Goal: Transaction & Acquisition: Obtain resource

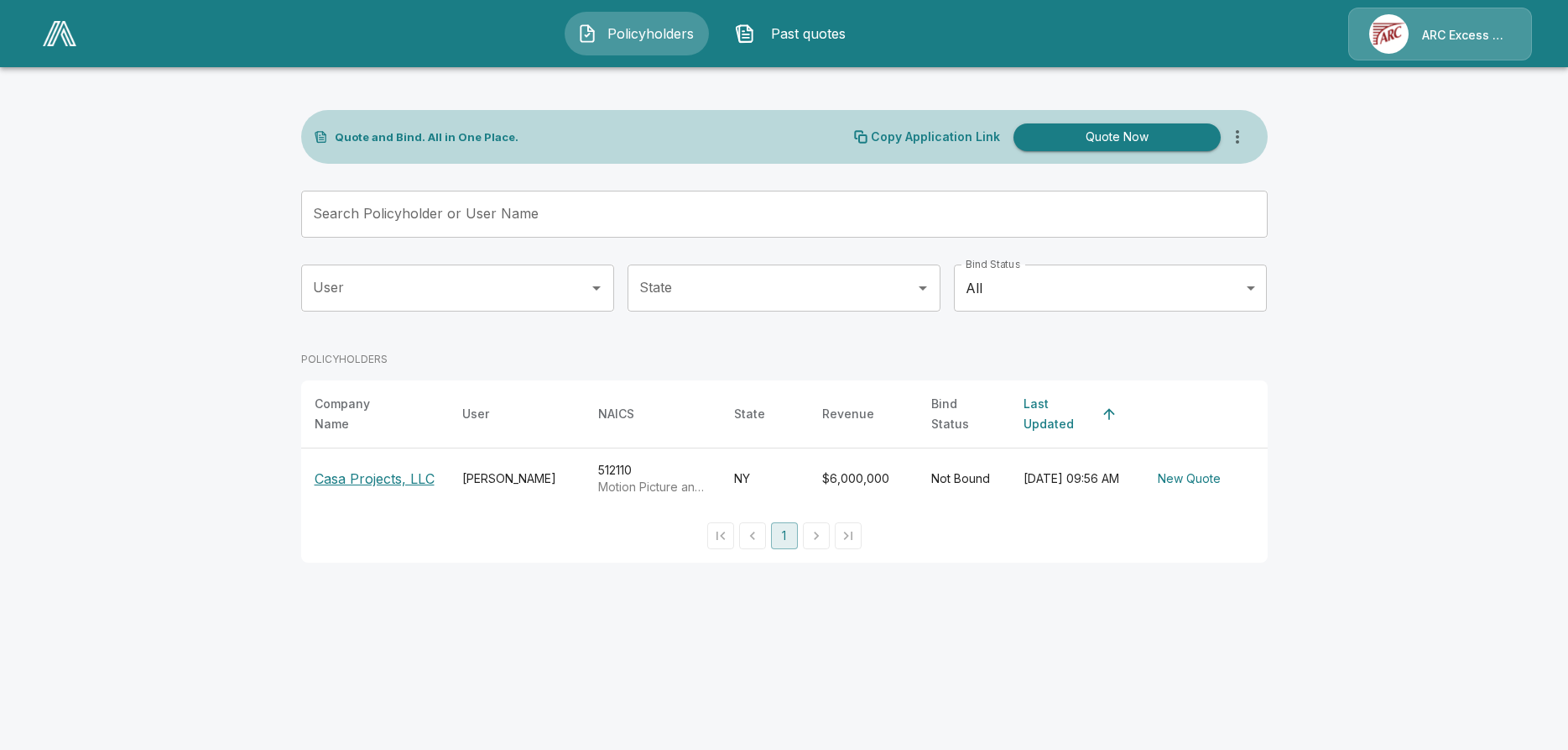
click at [364, 469] on p "Casa Projects, LLC" at bounding box center [375, 478] width 120 height 20
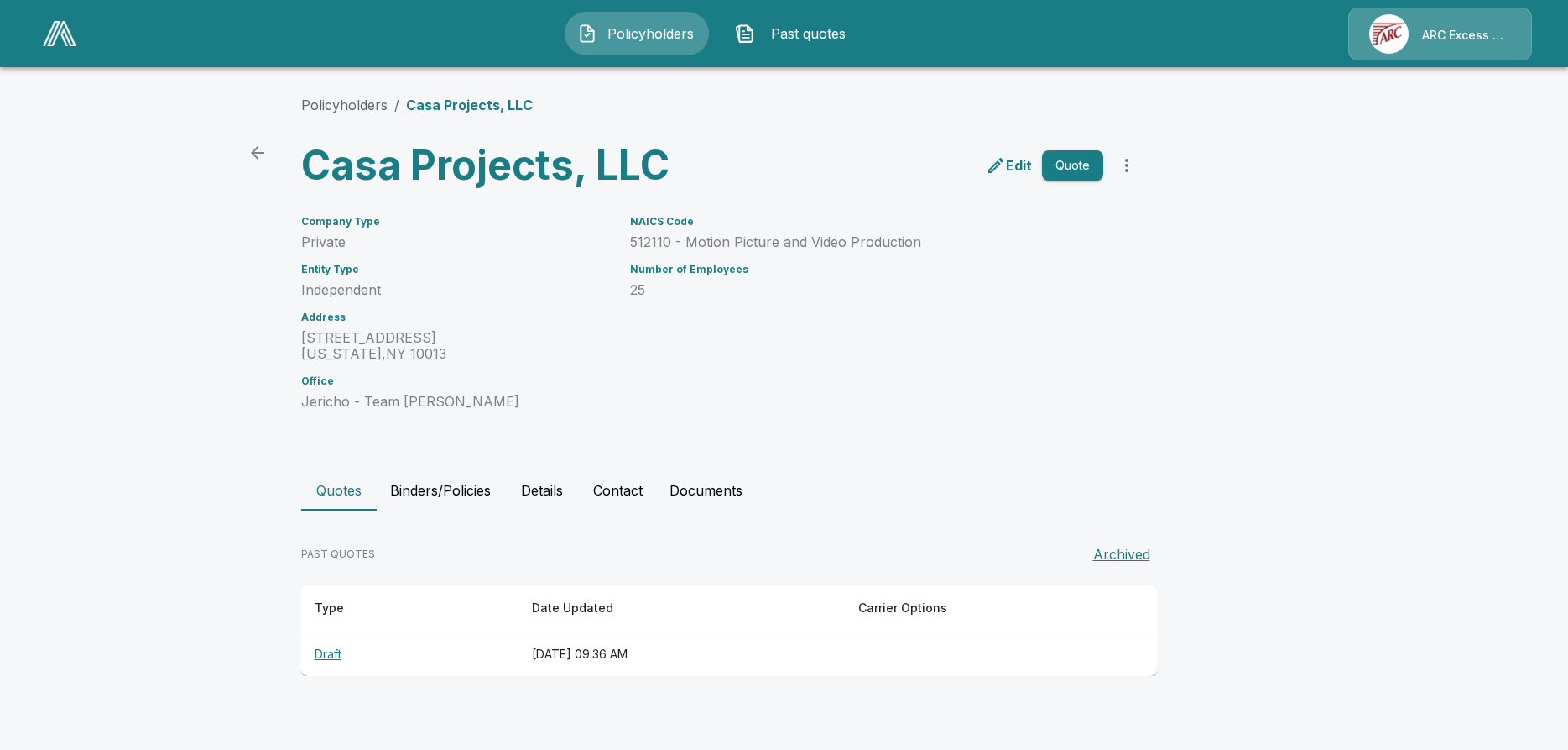
click at [325, 632] on th "Draft" at bounding box center [409, 655] width 217 height 45
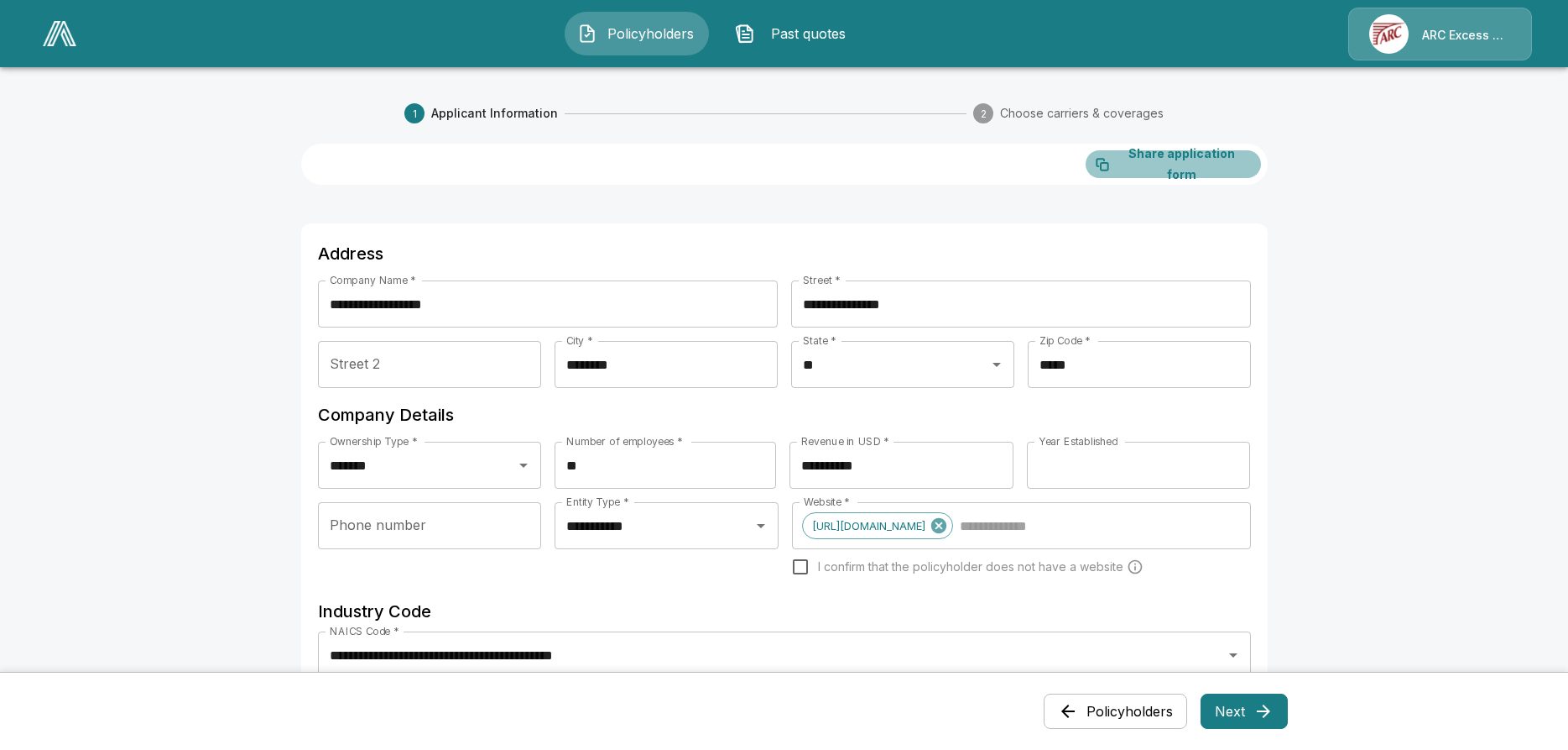
click at [1156, 157] on button "Share application form" at bounding box center [1173, 164] width 175 height 28
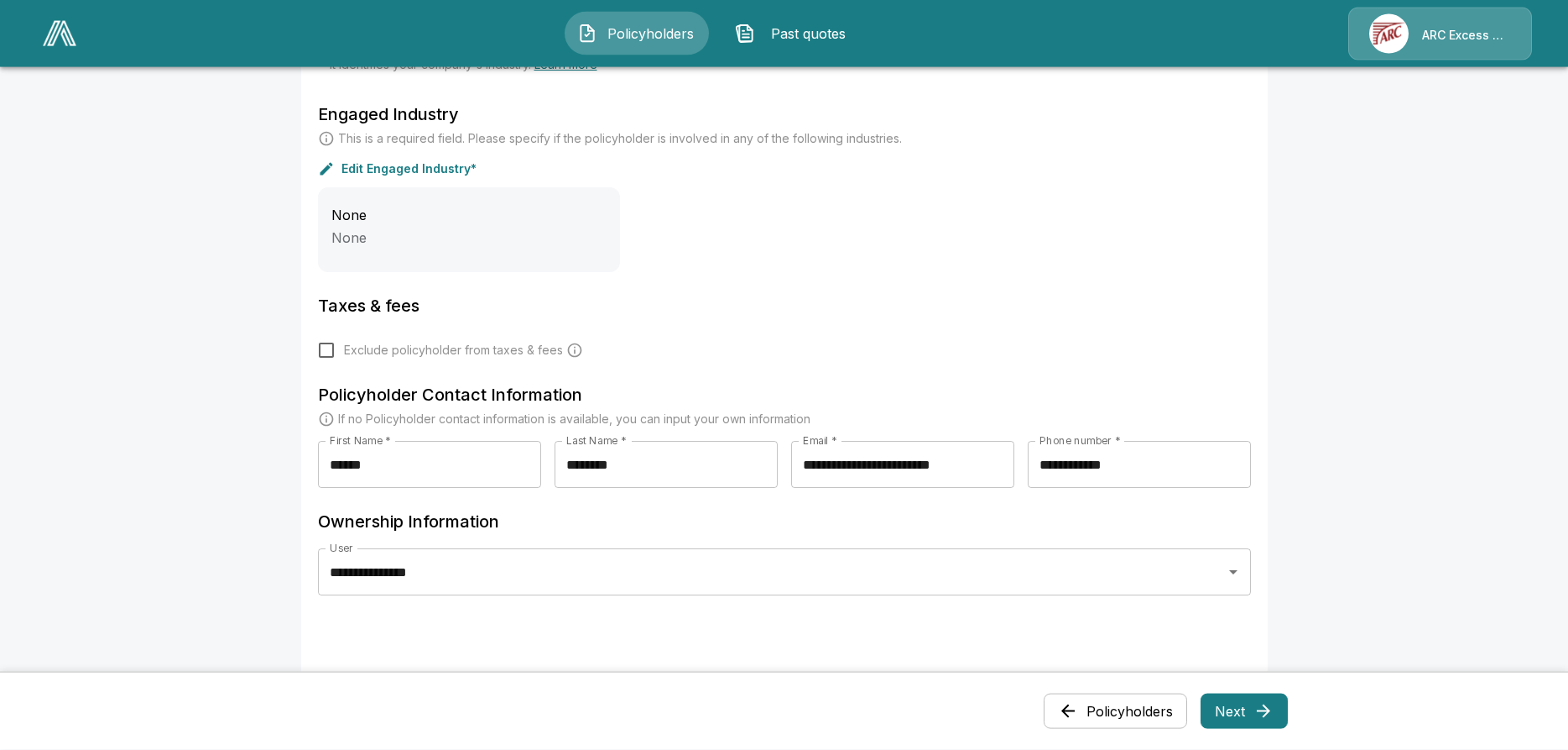
scroll to position [664, 0]
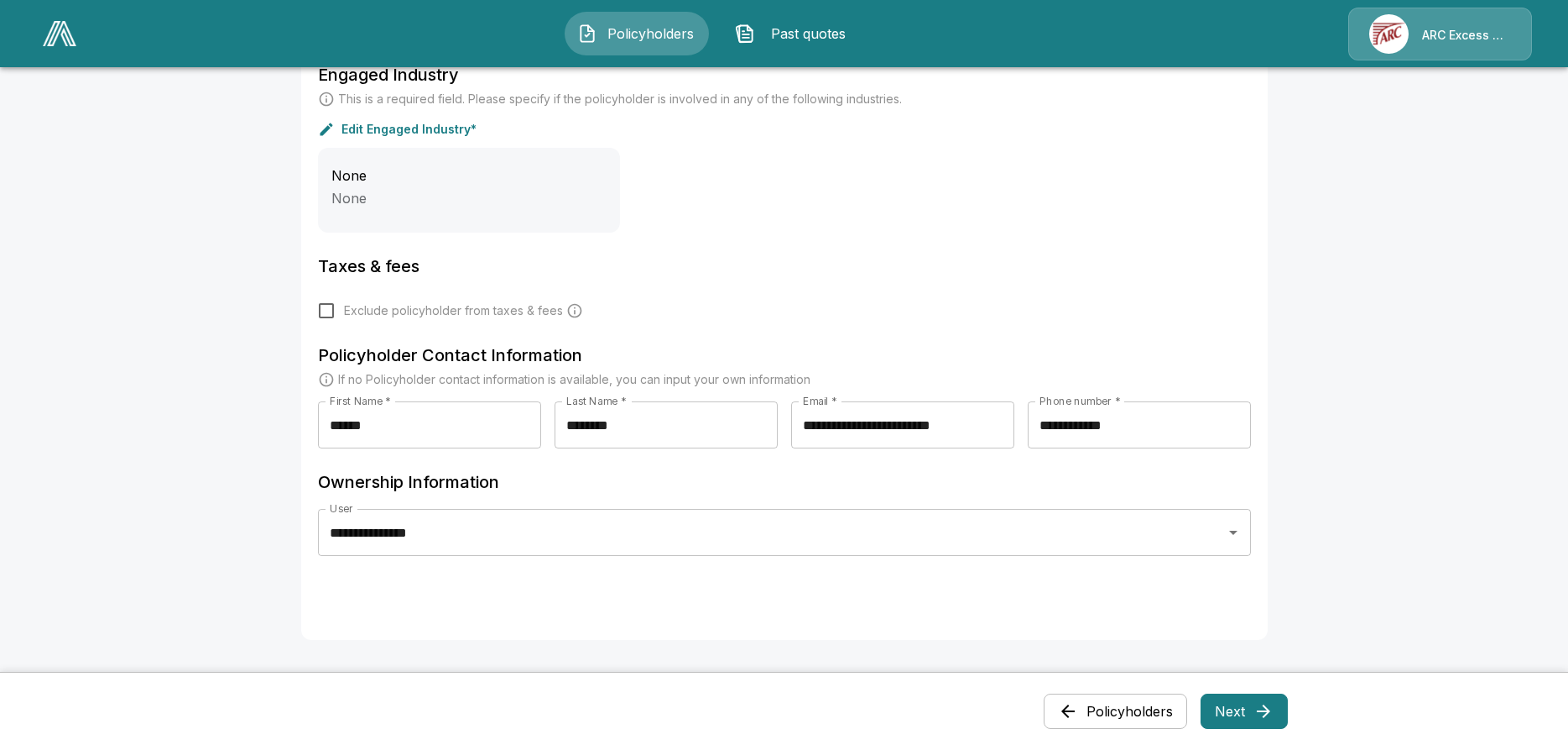
click at [1248, 704] on button "Next" at bounding box center [1245, 710] width 88 height 35
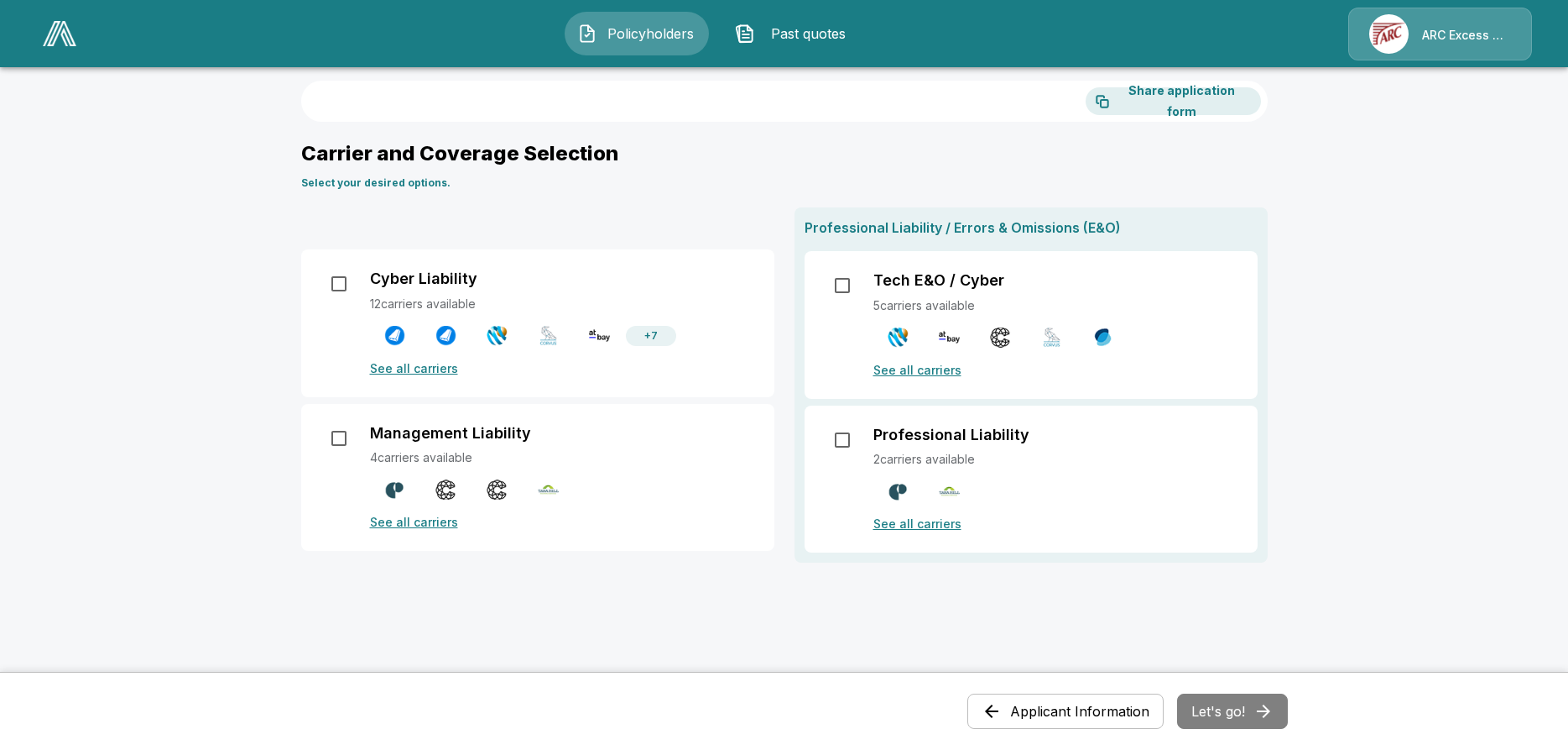
scroll to position [0, 0]
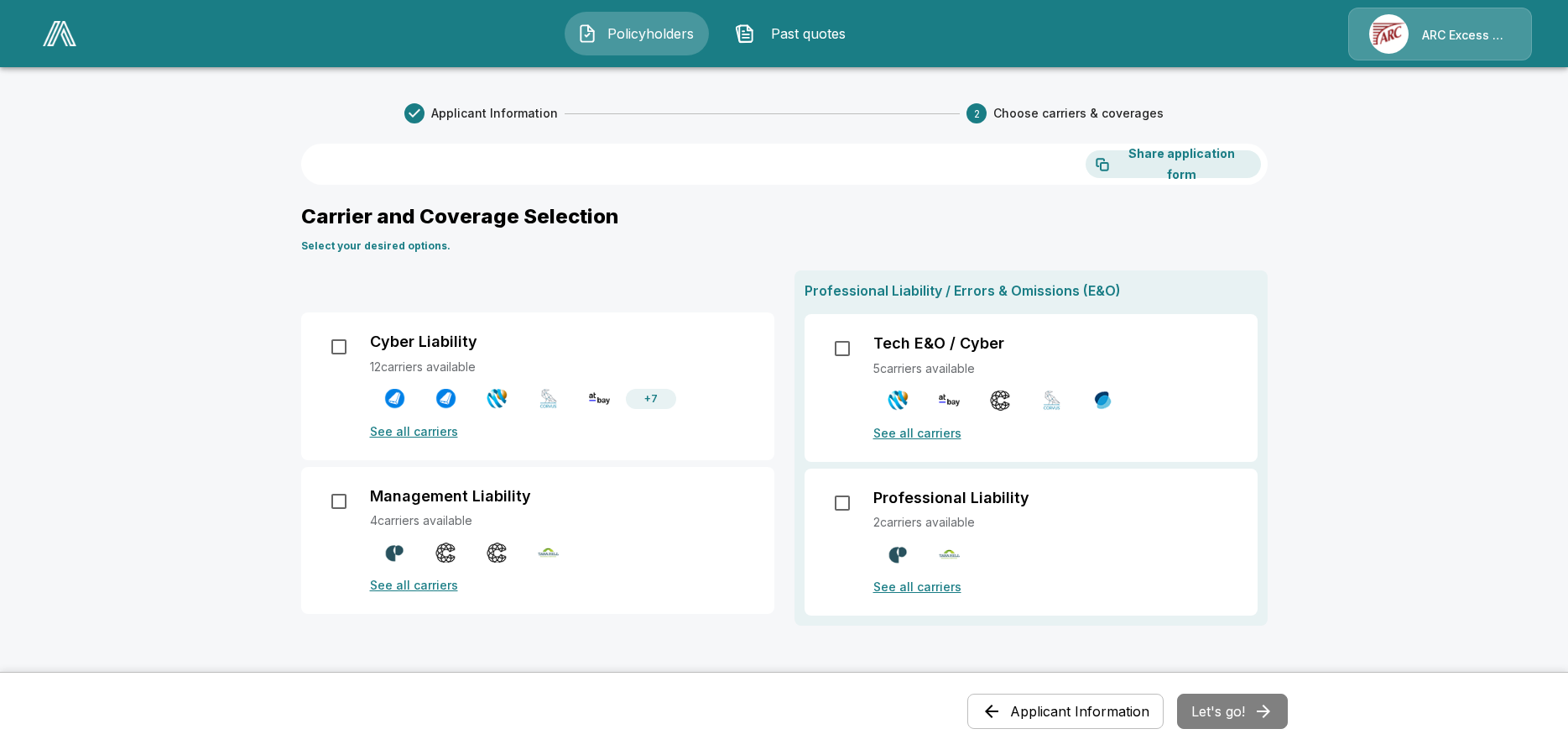
click at [432, 429] on p "See all carriers" at bounding box center [561, 431] width 384 height 17
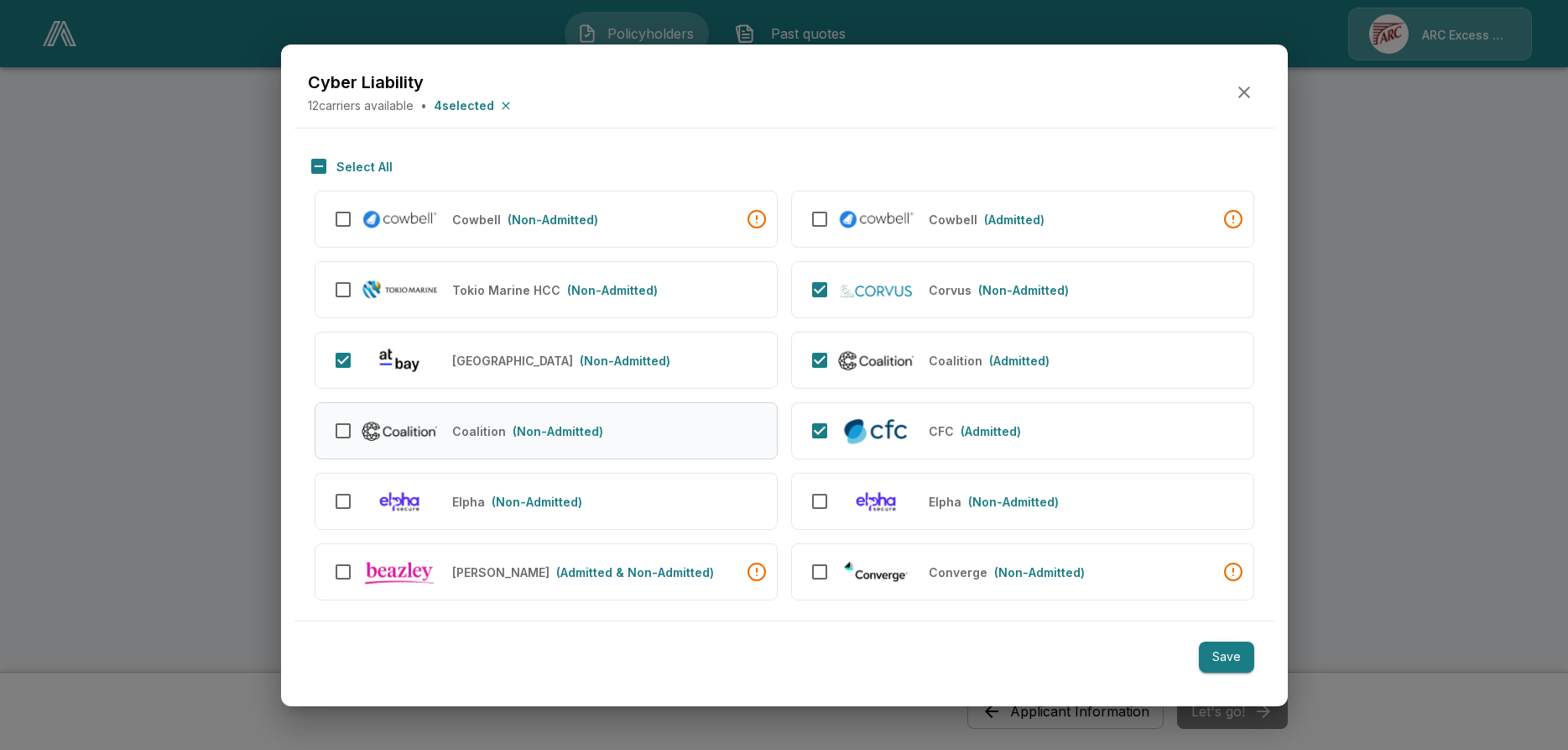
click at [530, 429] on p "(Non-Admitted)" at bounding box center [557, 431] width 90 height 17
click at [1223, 642] on button "Save" at bounding box center [1227, 657] width 55 height 31
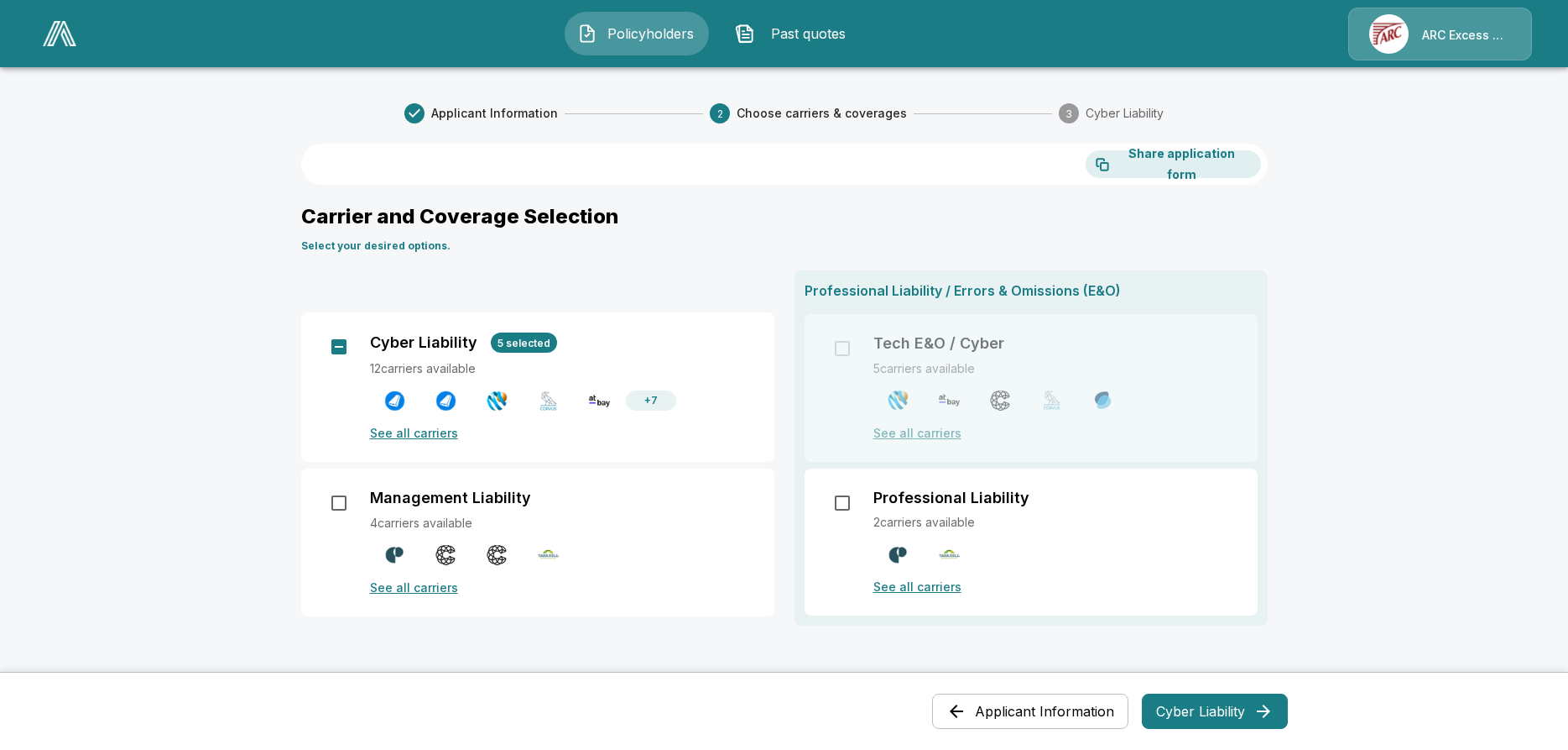
click at [1215, 710] on button "Cyber Liability" at bounding box center [1215, 710] width 146 height 35
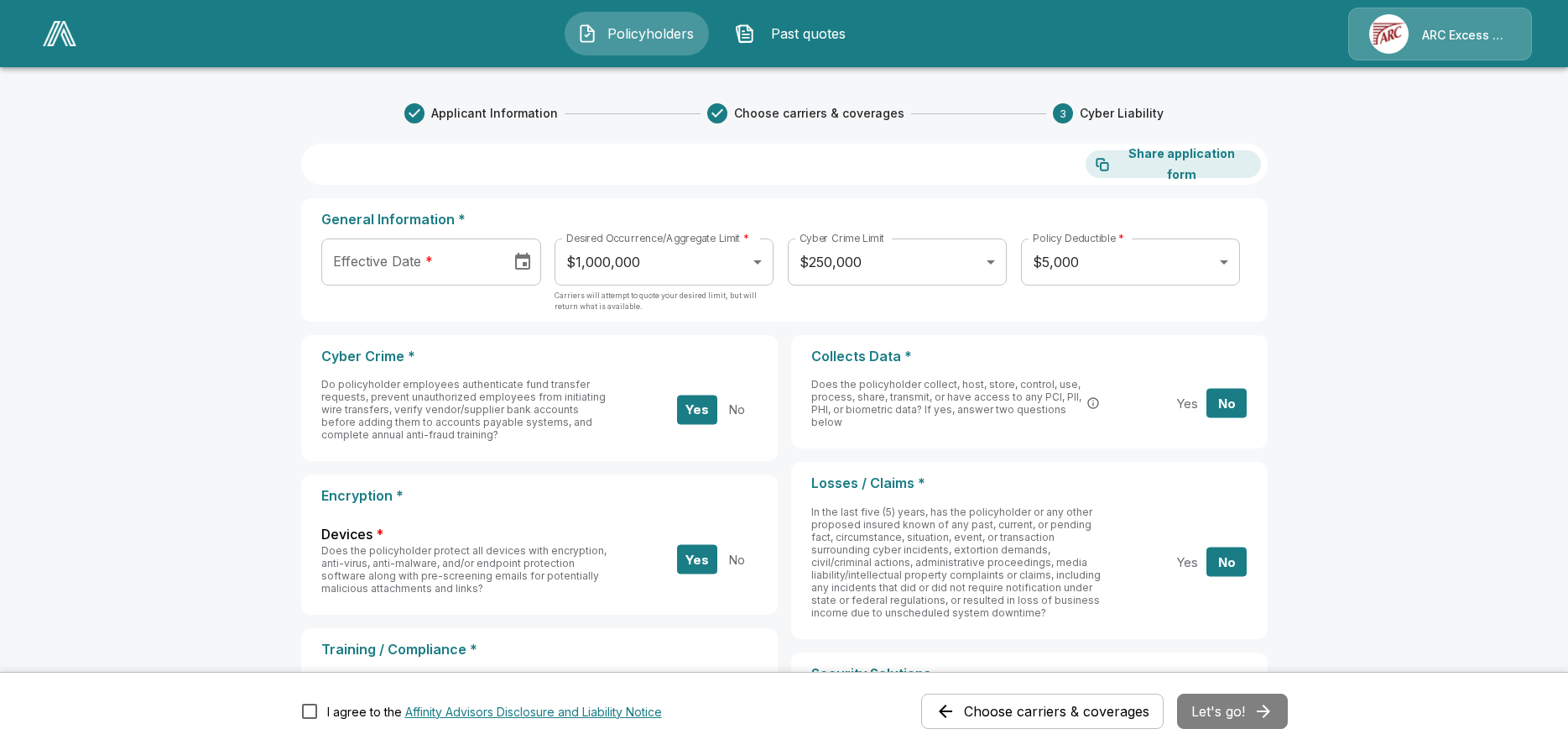
click at [696, 406] on button "Yes" at bounding box center [697, 409] width 40 height 29
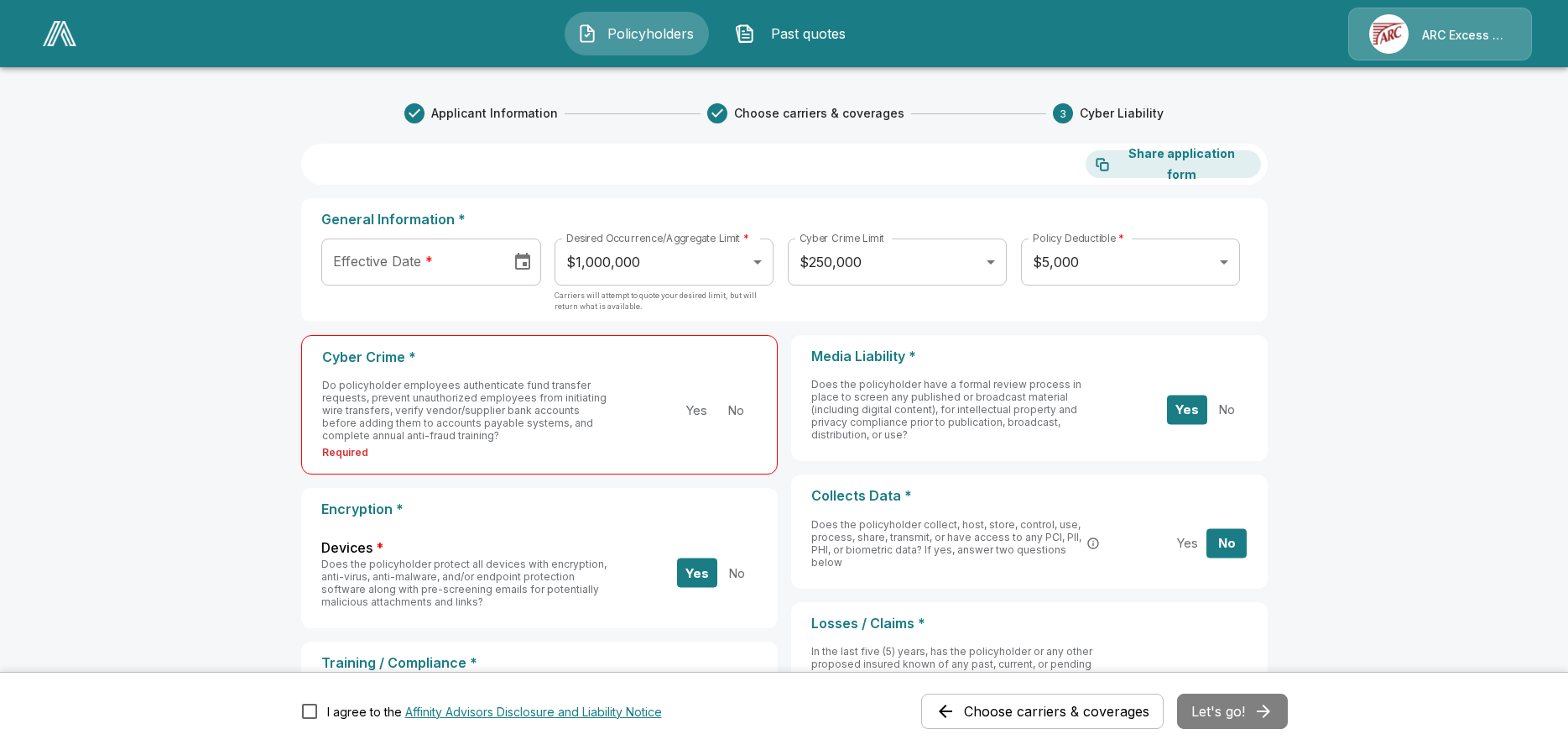
click at [696, 406] on button "Yes" at bounding box center [696, 410] width 40 height 29
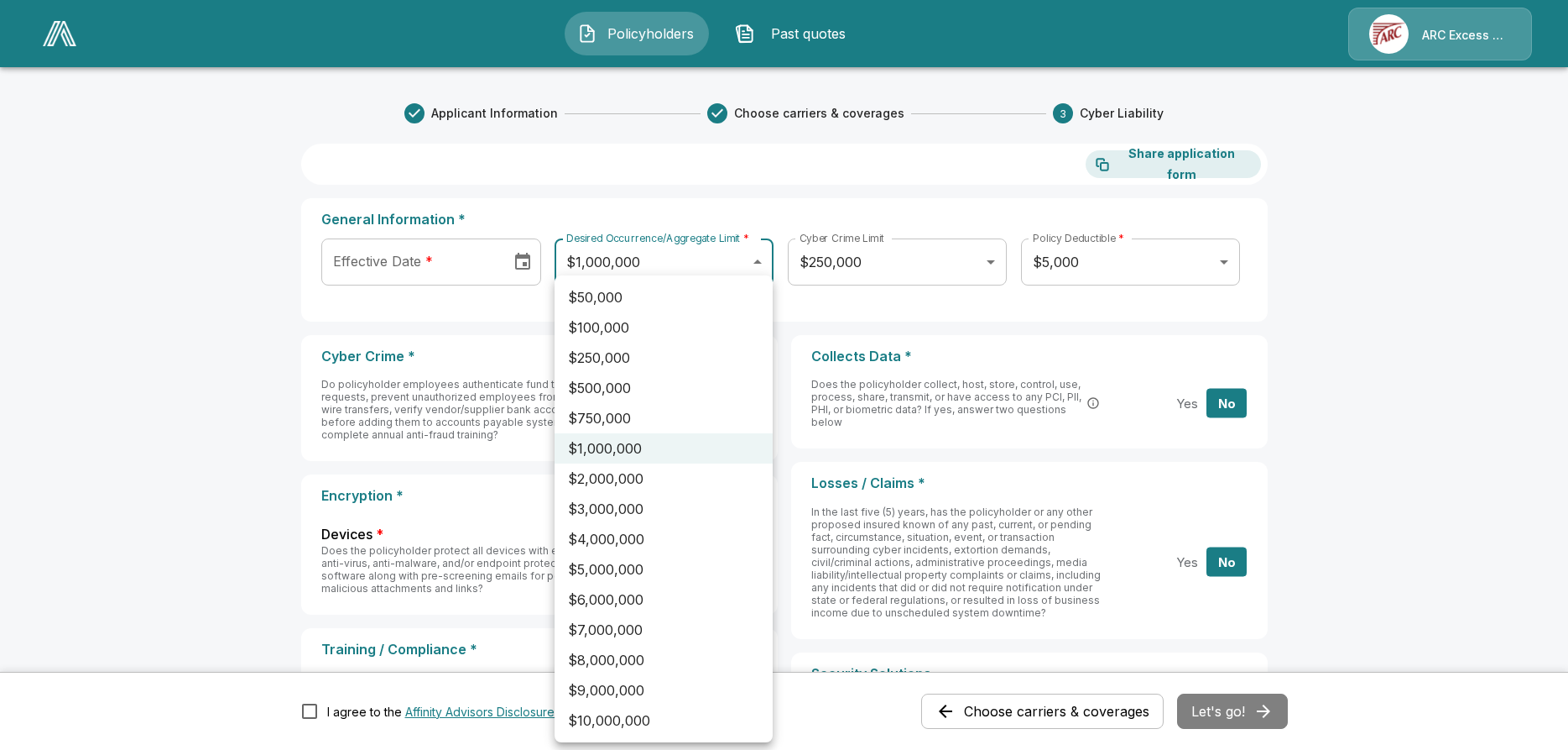
click at [762, 253] on body "Policyholders Past quotes ARC Excess & Surplus Link successfully copied! Share …" at bounding box center [784, 639] width 1568 height 1278
click at [612, 464] on li "$2,000,000" at bounding box center [664, 478] width 218 height 30
click at [760, 256] on body "Policyholders Past quotes ARC Excess & Surplus Link successfully copied! Share …" at bounding box center [784, 639] width 1568 height 1278
click at [607, 433] on li "$1,000,000" at bounding box center [664, 448] width 218 height 30
type input "*******"
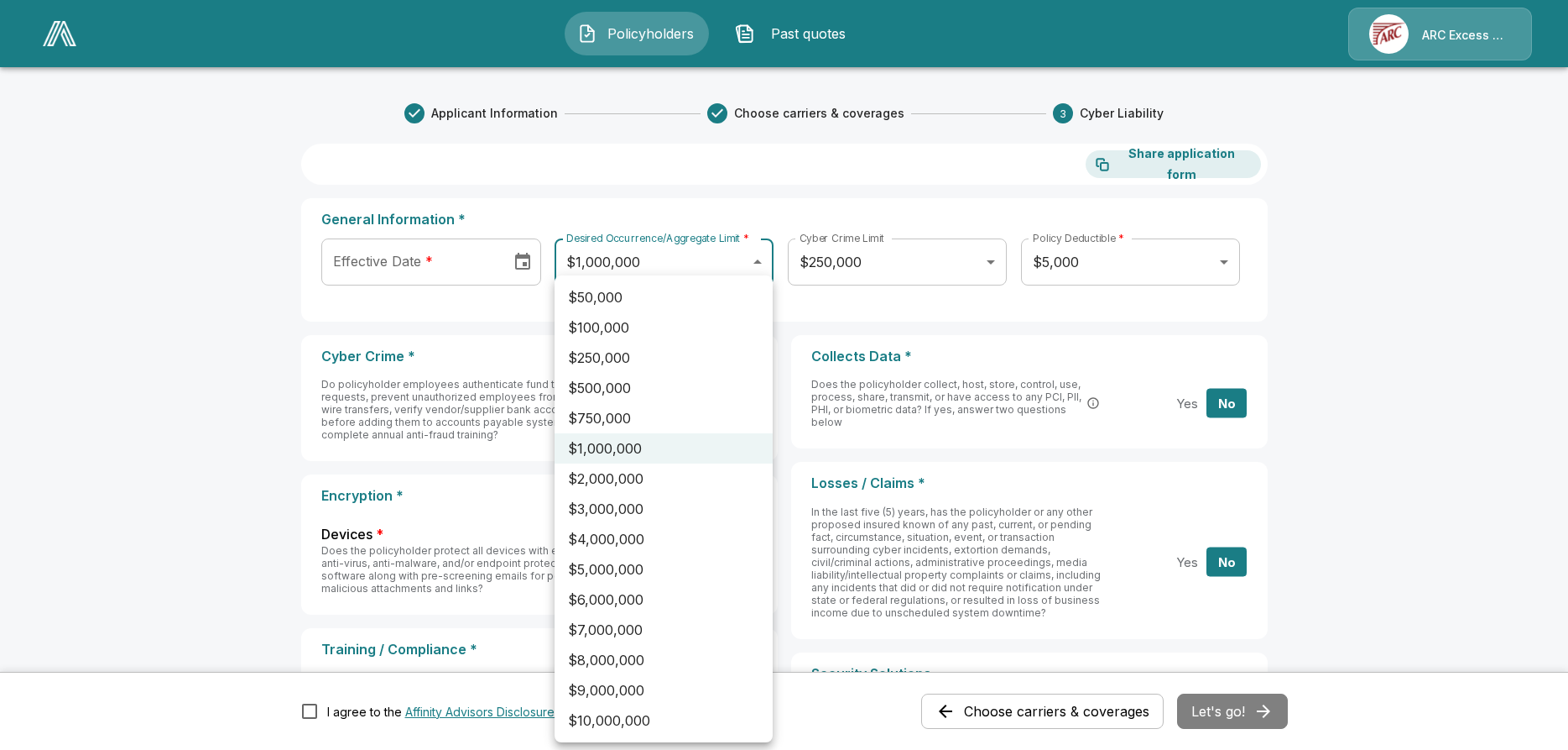
click at [764, 256] on body "Policyholders Past quotes ARC Excess & Surplus Link successfully copied! Share …" at bounding box center [784, 639] width 1568 height 1278
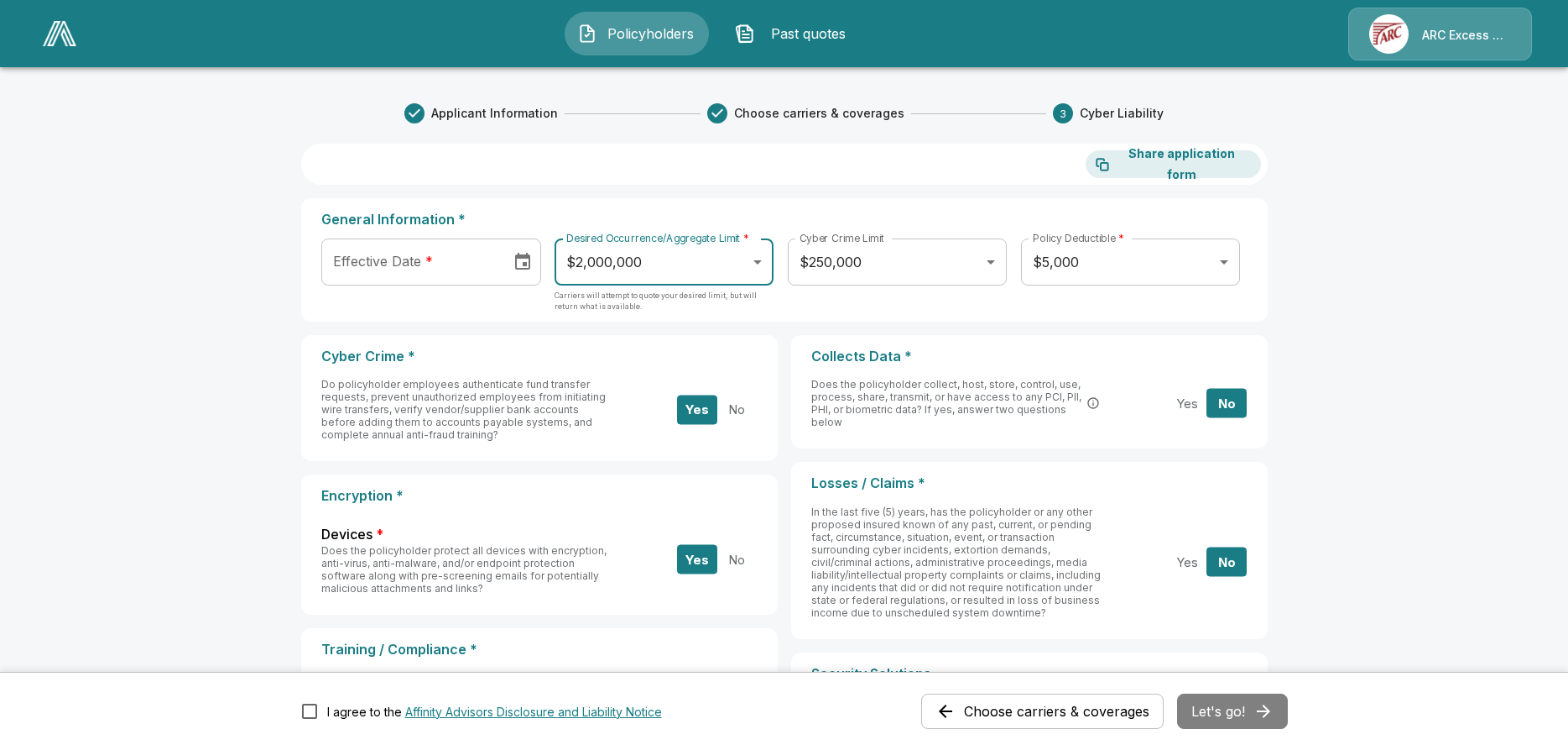
click at [764, 256] on body "Policyholders Past quotes ARC Excess & Surplus Link successfully copied! Share …" at bounding box center [784, 639] width 1568 height 1278
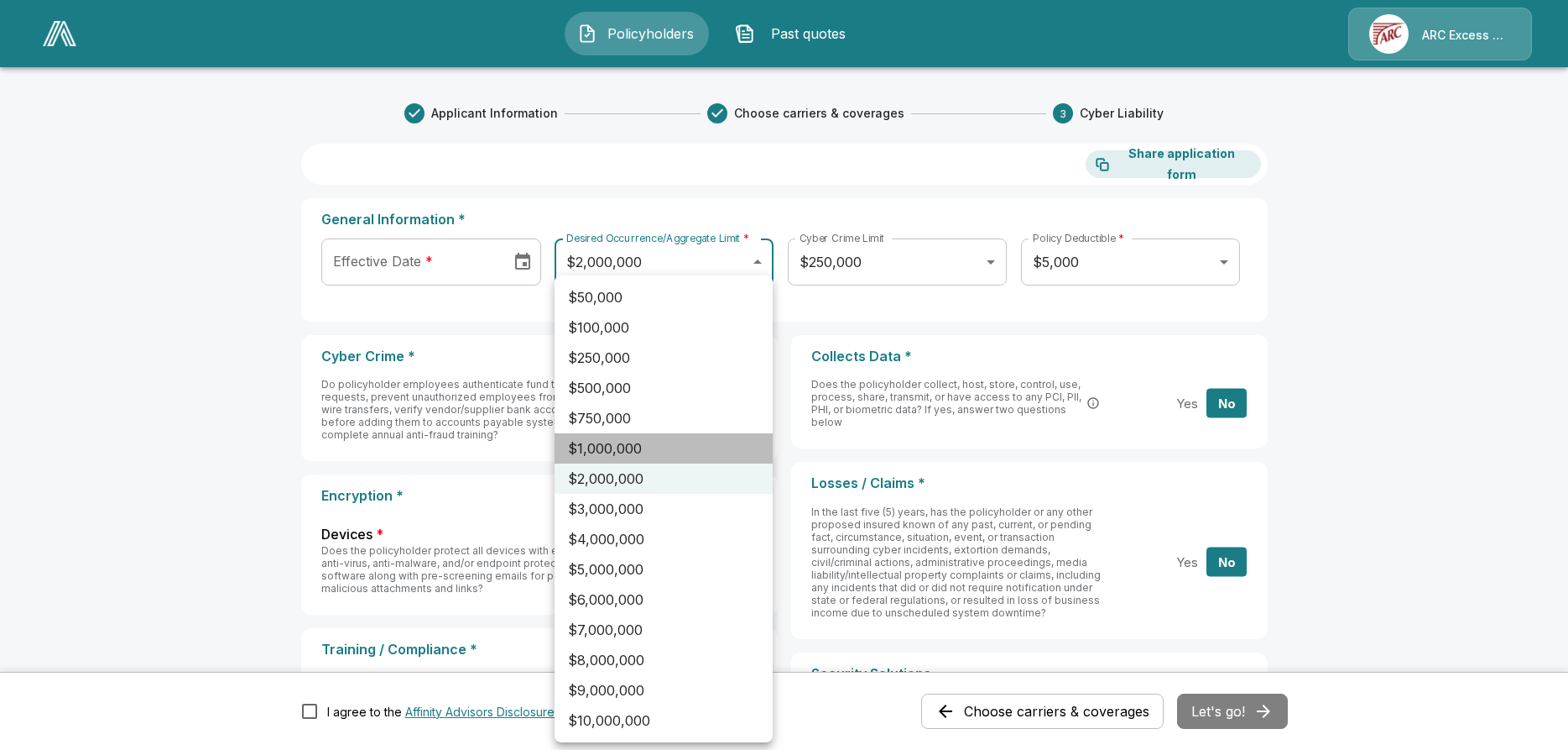
click at [606, 433] on li "$1,000,000" at bounding box center [664, 448] width 218 height 30
type input "*******"
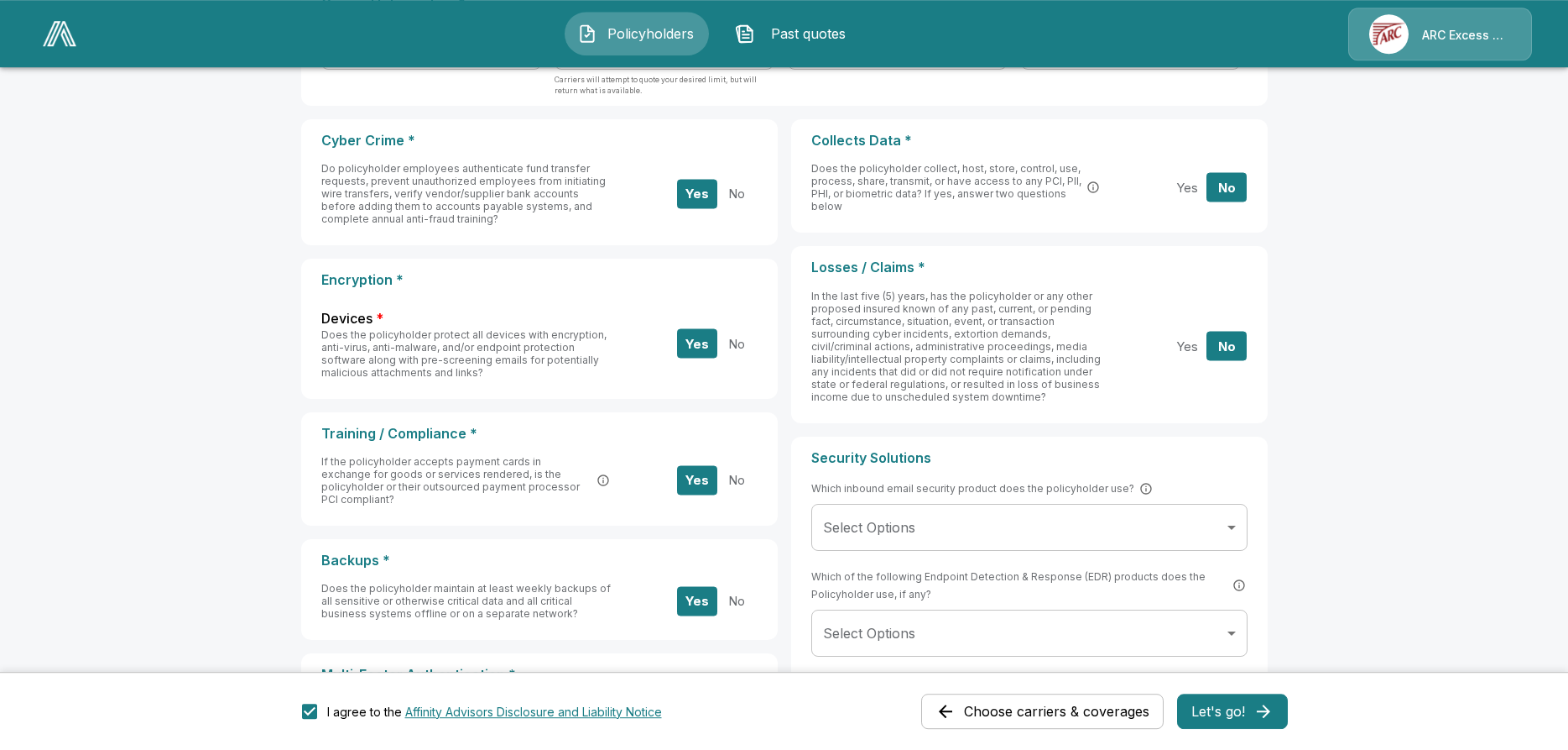
scroll to position [220, 0]
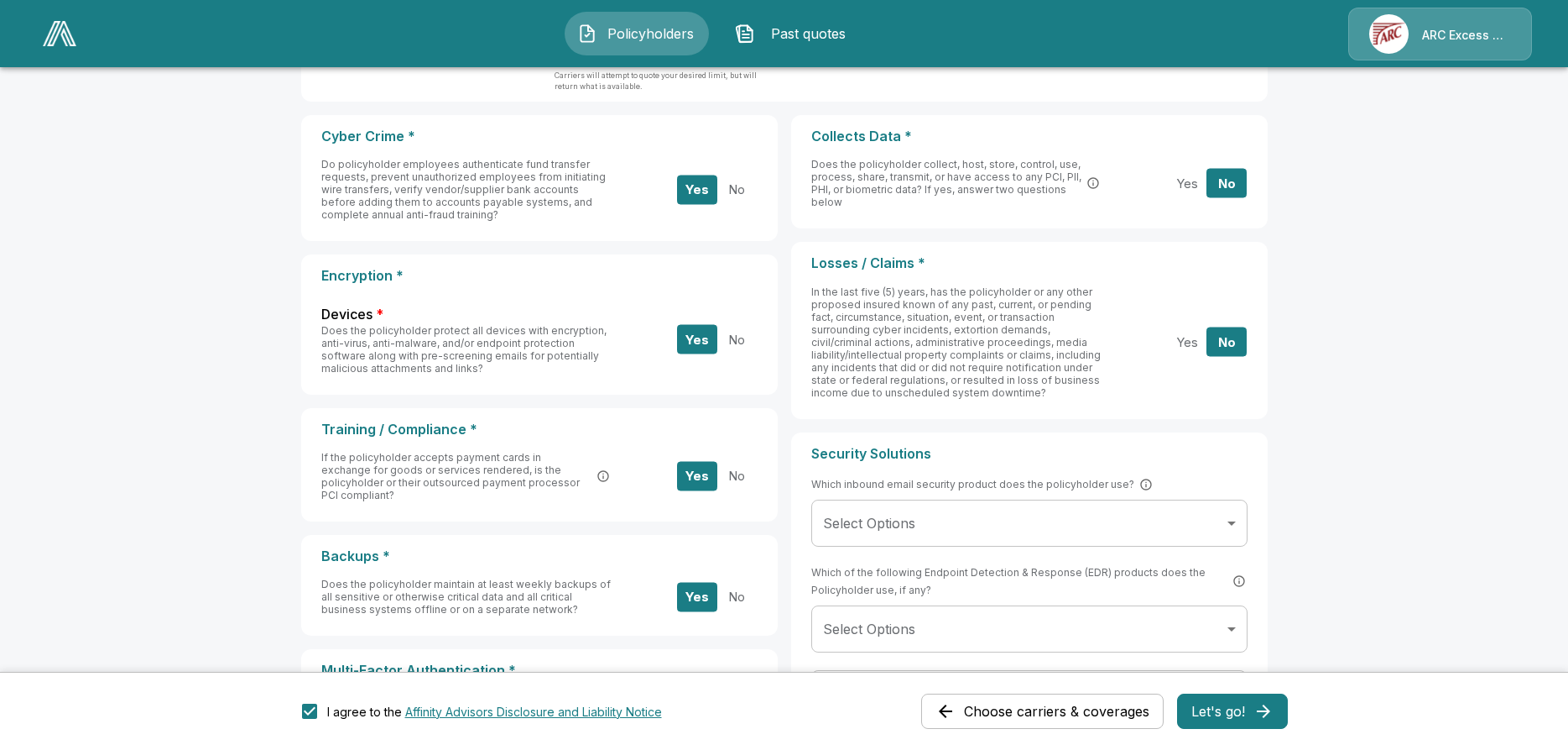
click at [743, 462] on button "No" at bounding box center [737, 476] width 40 height 29
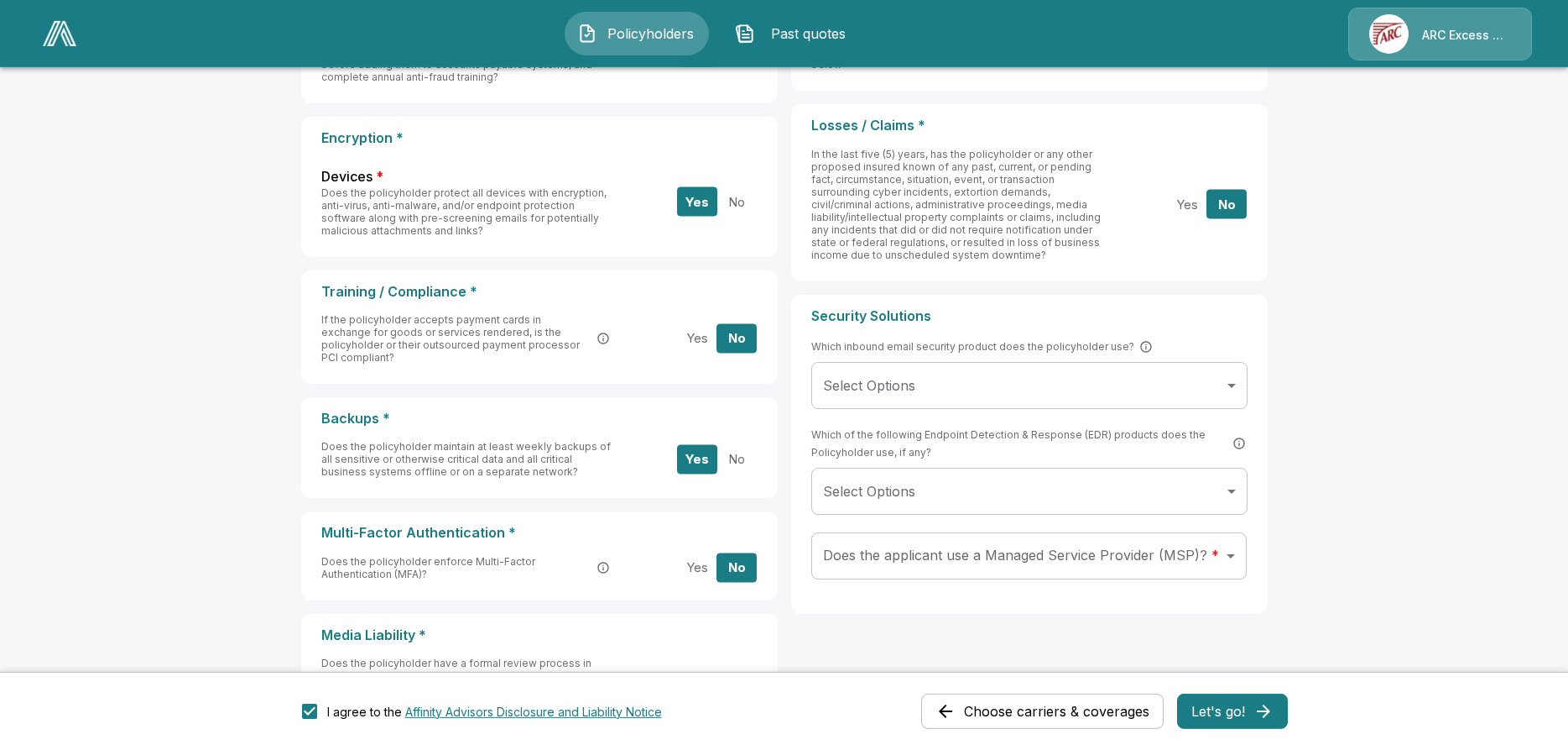
scroll to position [361, 0]
click at [699, 549] on button "Yes" at bounding box center [697, 563] width 40 height 29
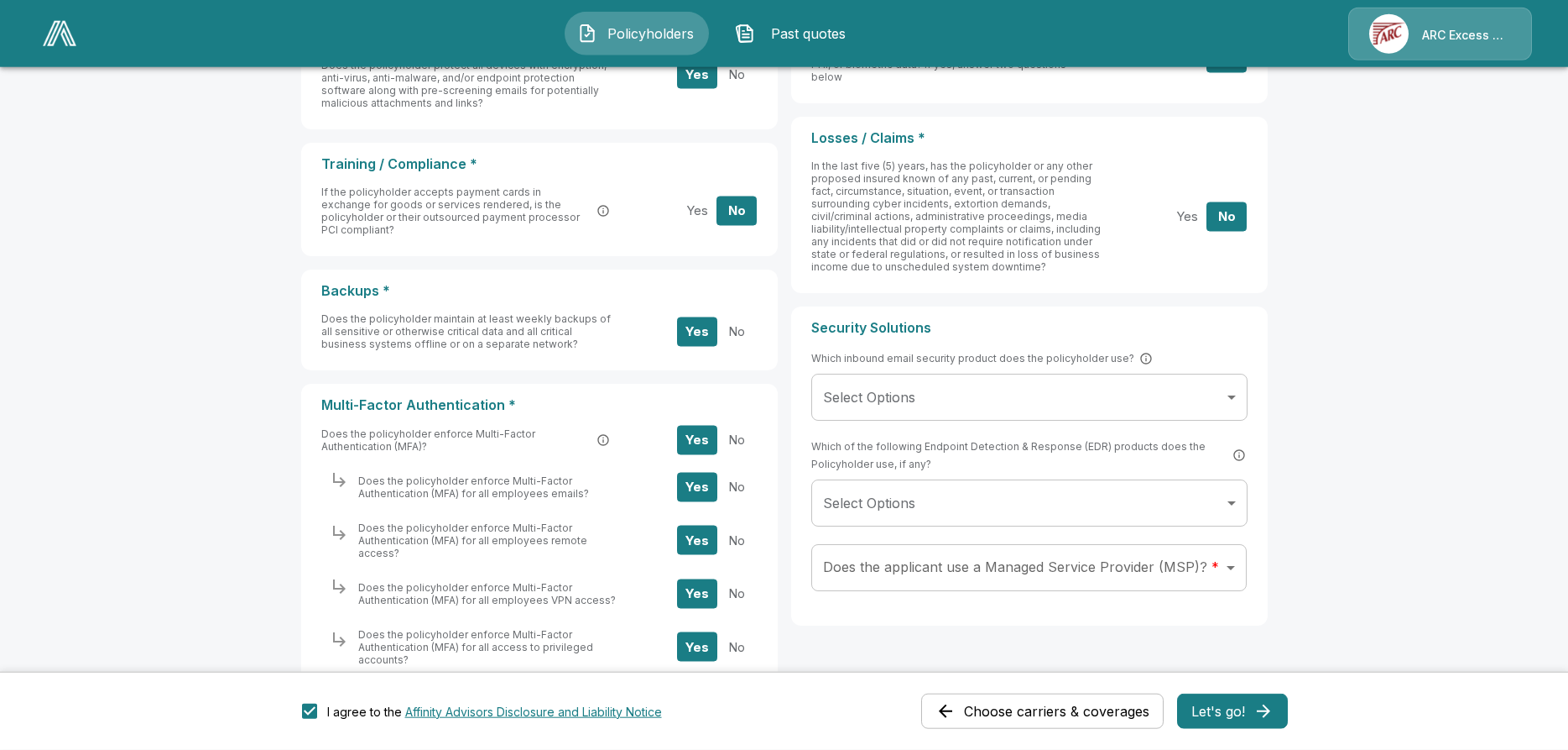
scroll to position [558, 0]
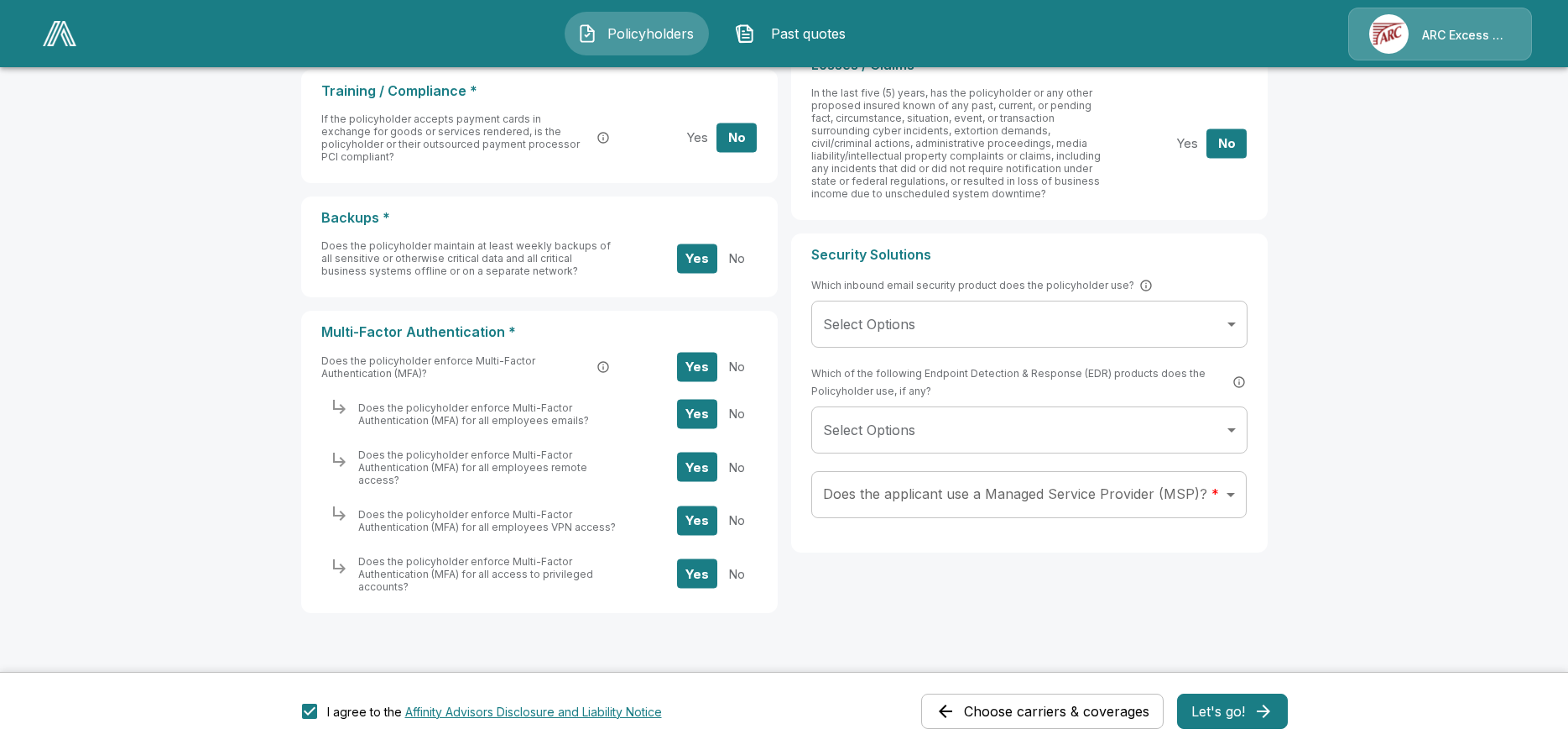
click at [741, 506] on button "No" at bounding box center [737, 520] width 40 height 29
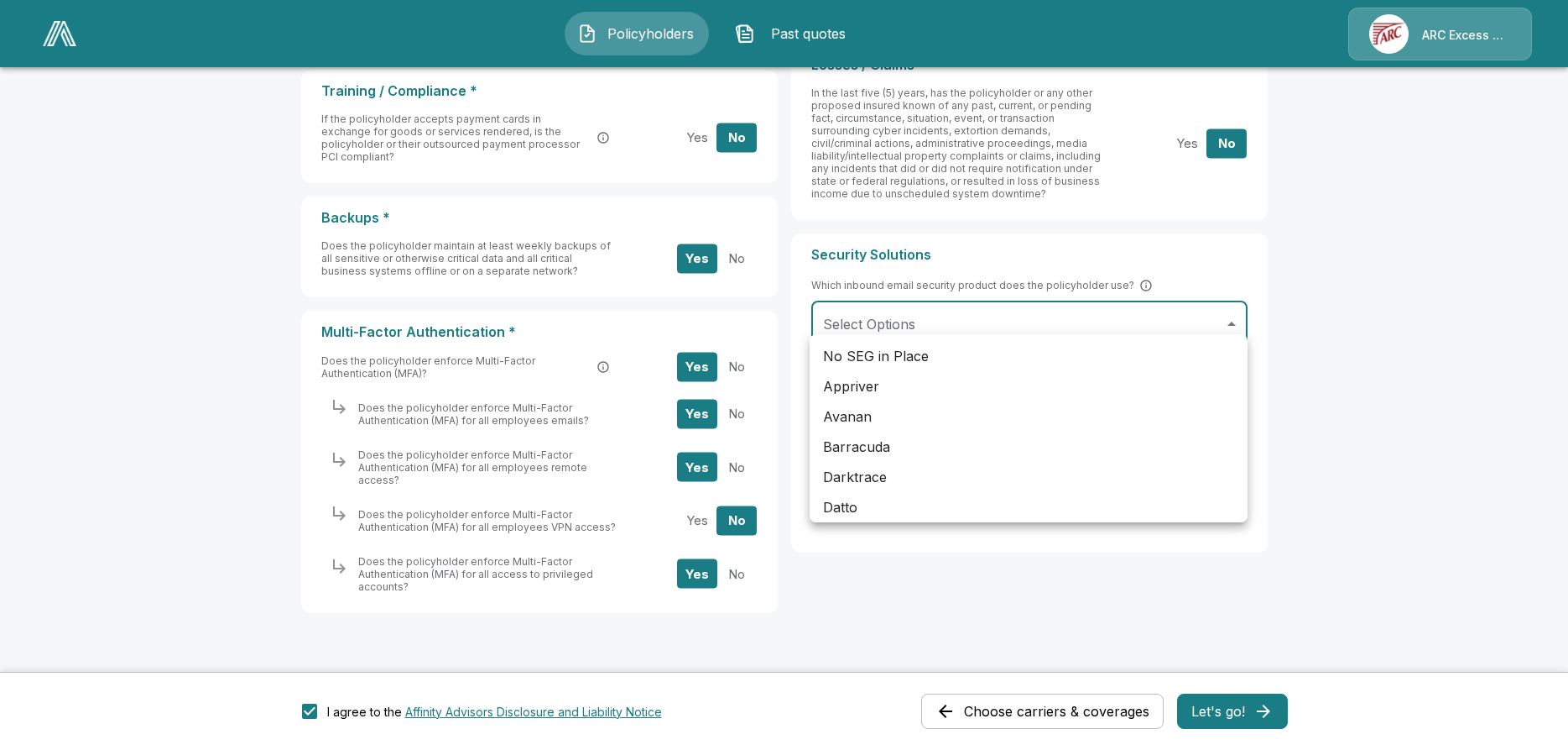
click at [1013, 309] on body "Policyholders Past quotes ARC Excess & Surplus Link successfully copied! Share …" at bounding box center [784, 118] width 1568 height 1352
click at [1013, 309] on div at bounding box center [784, 375] width 1568 height 750
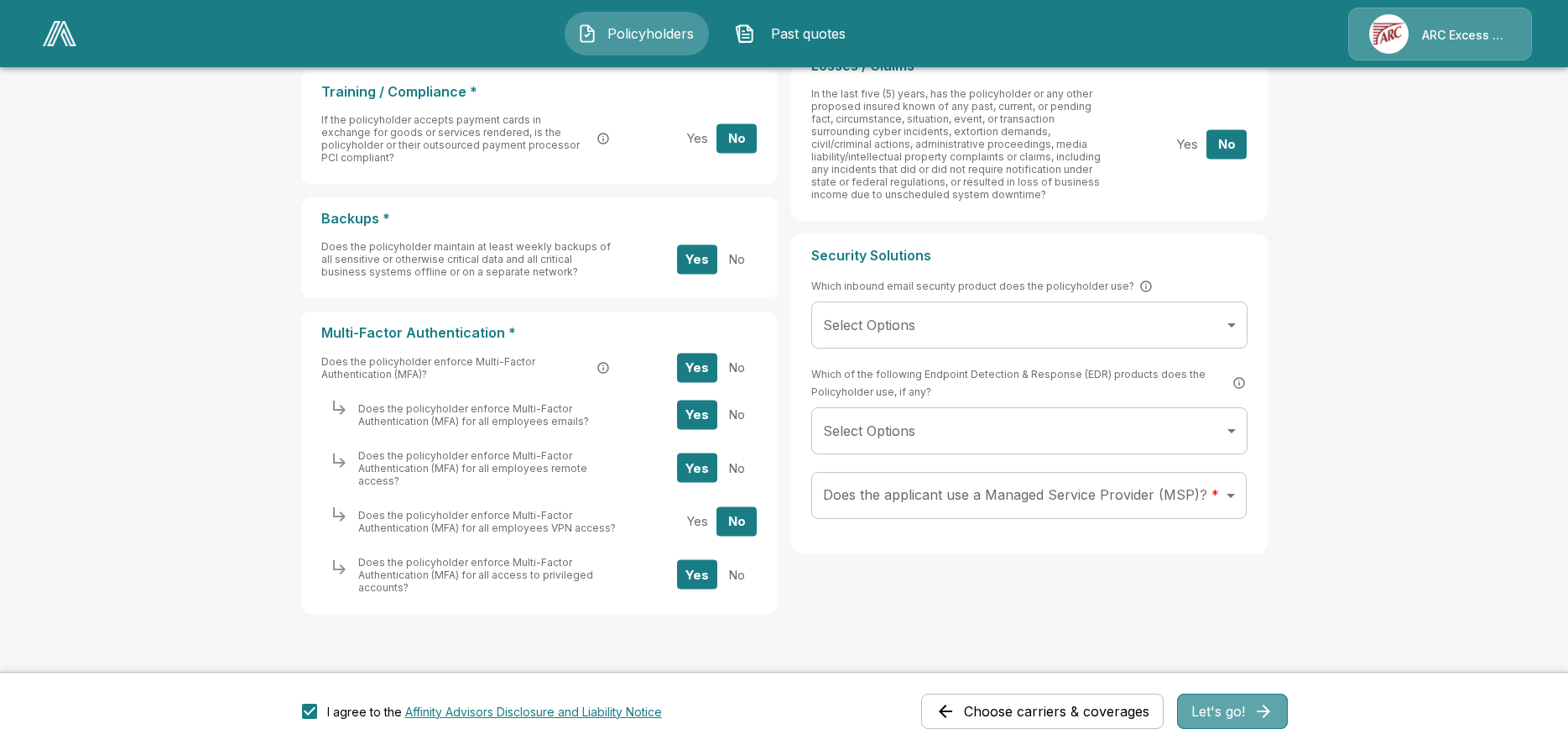
click at [1234, 719] on button "Let's go!" at bounding box center [1232, 710] width 111 height 35
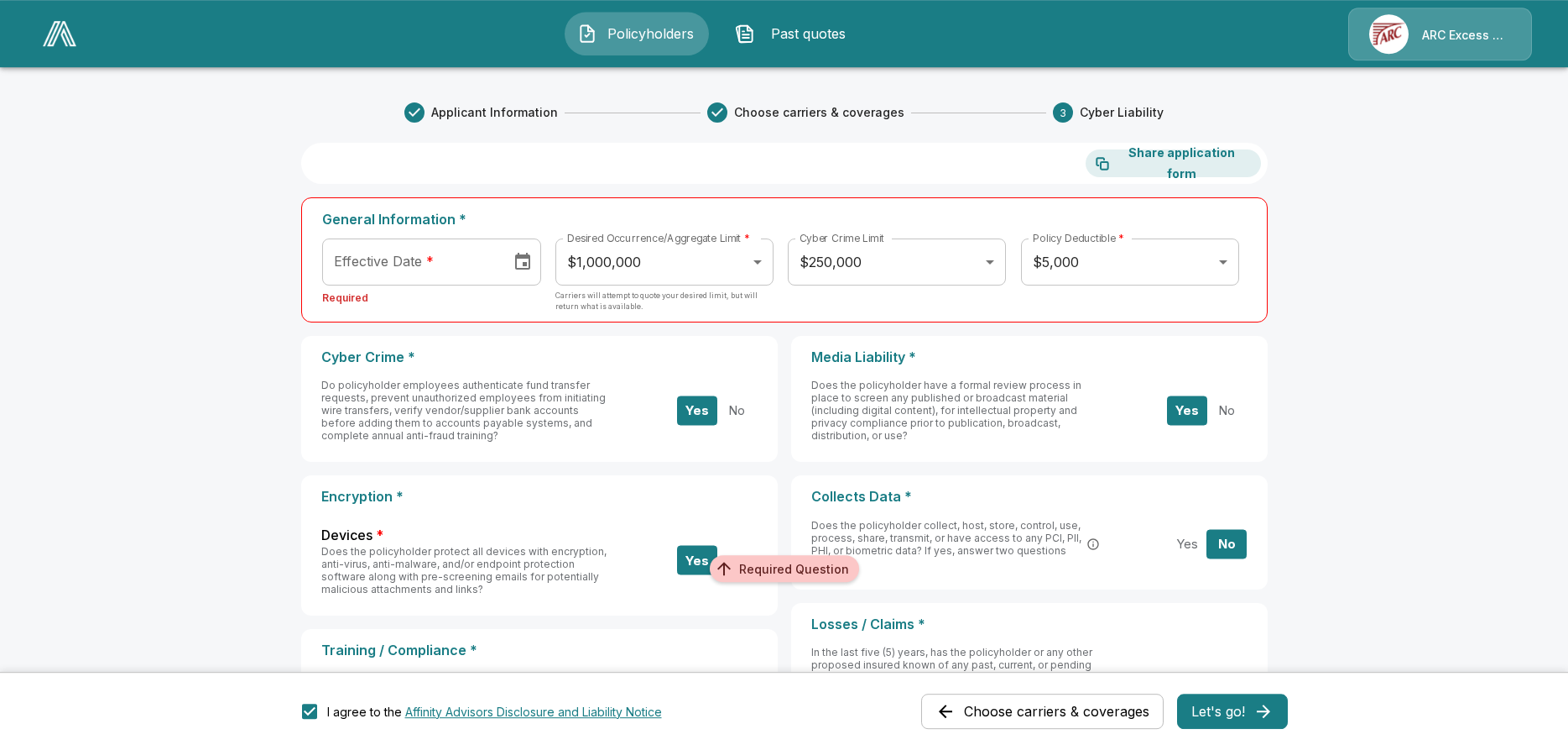
scroll to position [0, 0]
type input "**********"
click at [429, 262] on input "**********" at bounding box center [411, 262] width 178 height 47
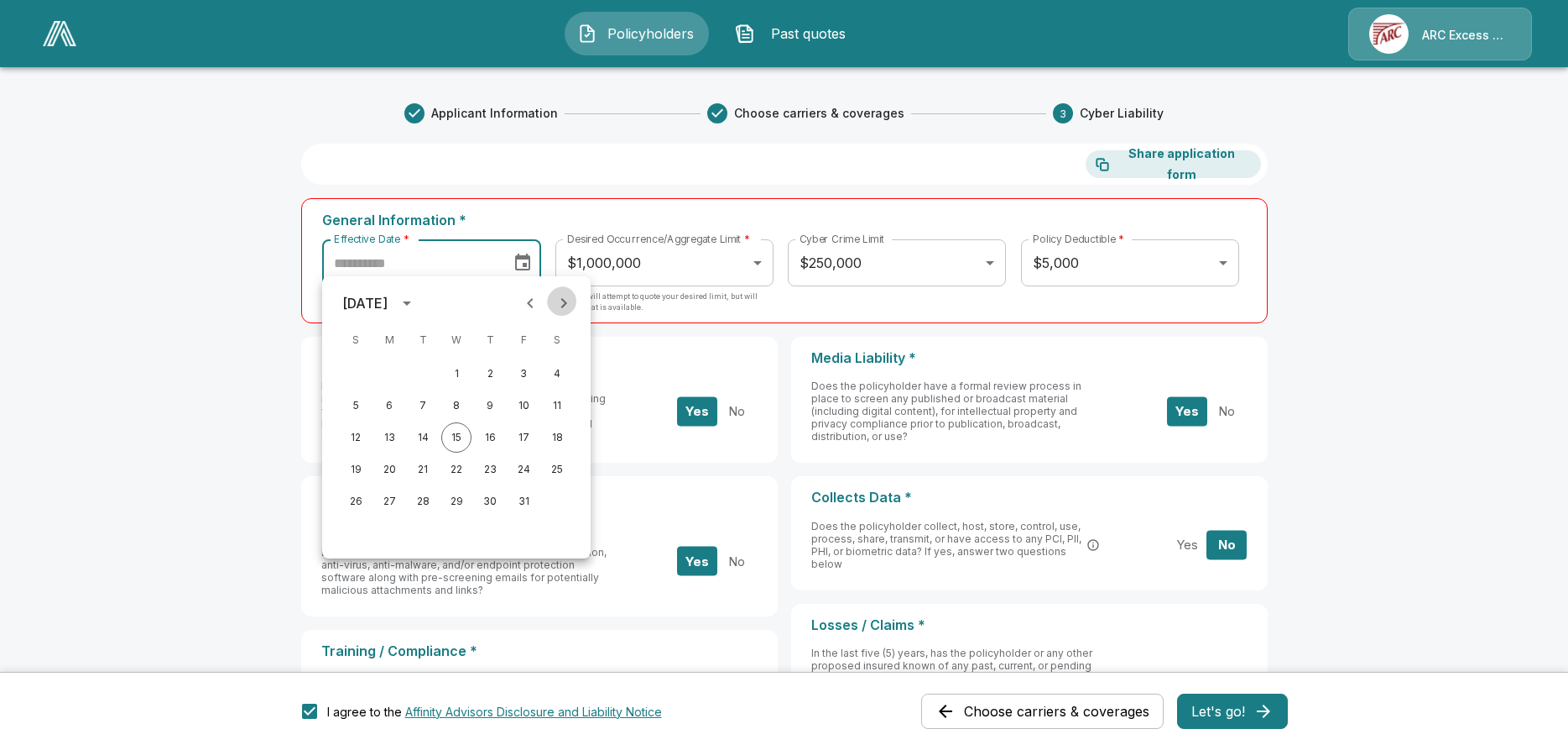
click at [570, 304] on icon "Next month" at bounding box center [563, 303] width 20 height 20
click at [560, 374] on button "1" at bounding box center [556, 373] width 30 height 30
type input "**********"
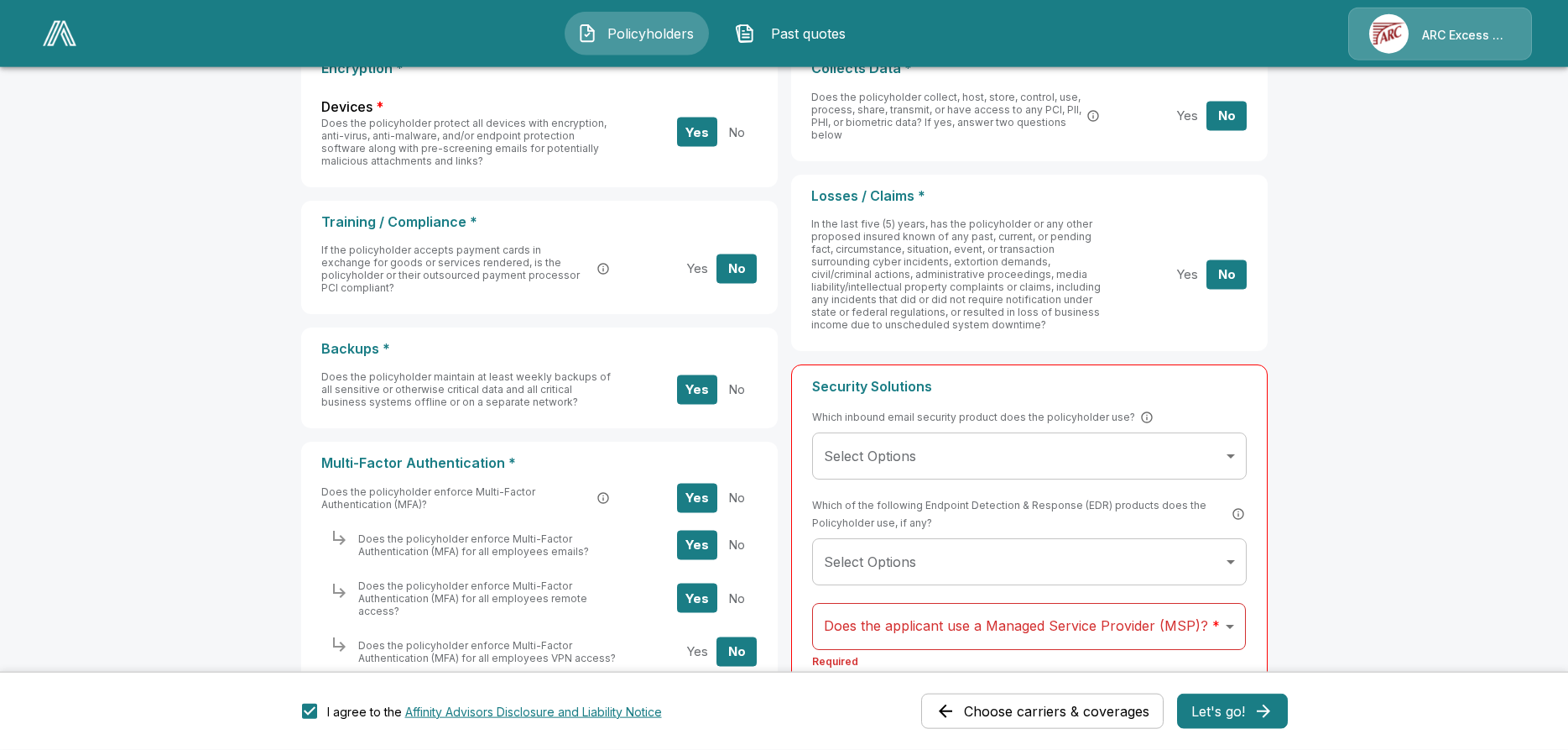
scroll to position [557, 0]
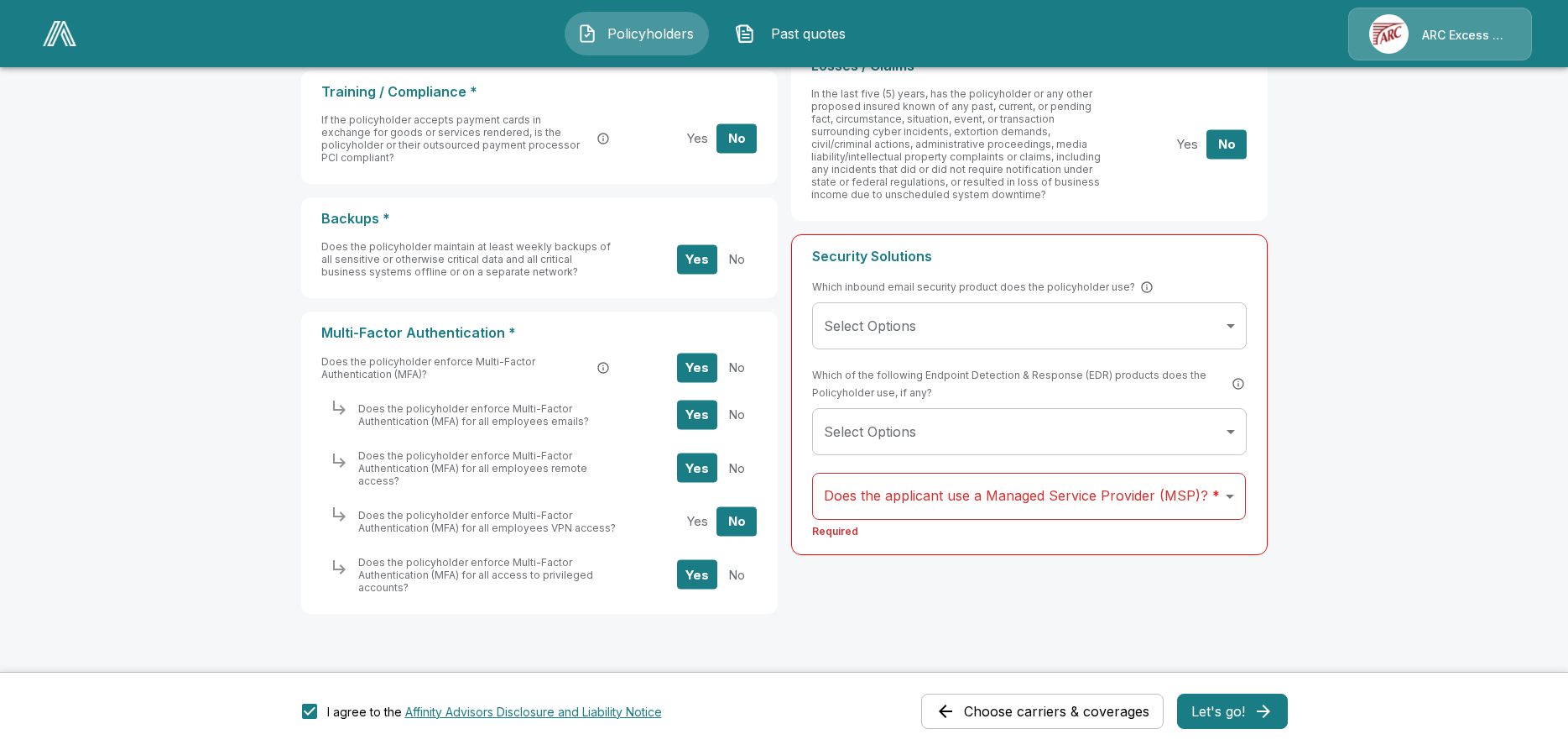
click at [891, 468] on body "**********" at bounding box center [784, 119] width 1568 height 1352
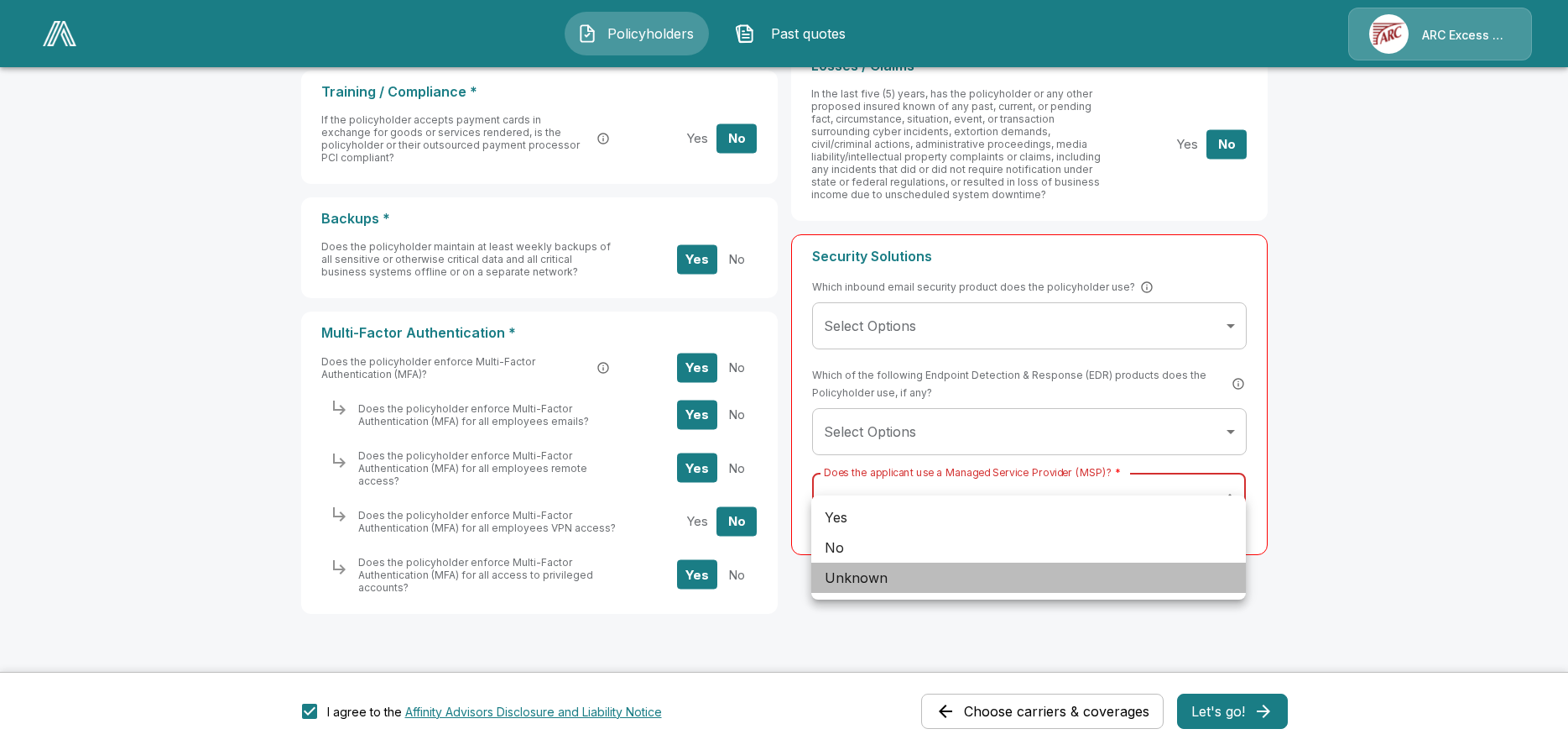
click at [865, 562] on li "Unknown" at bounding box center [1029, 577] width 435 height 30
type input "*******"
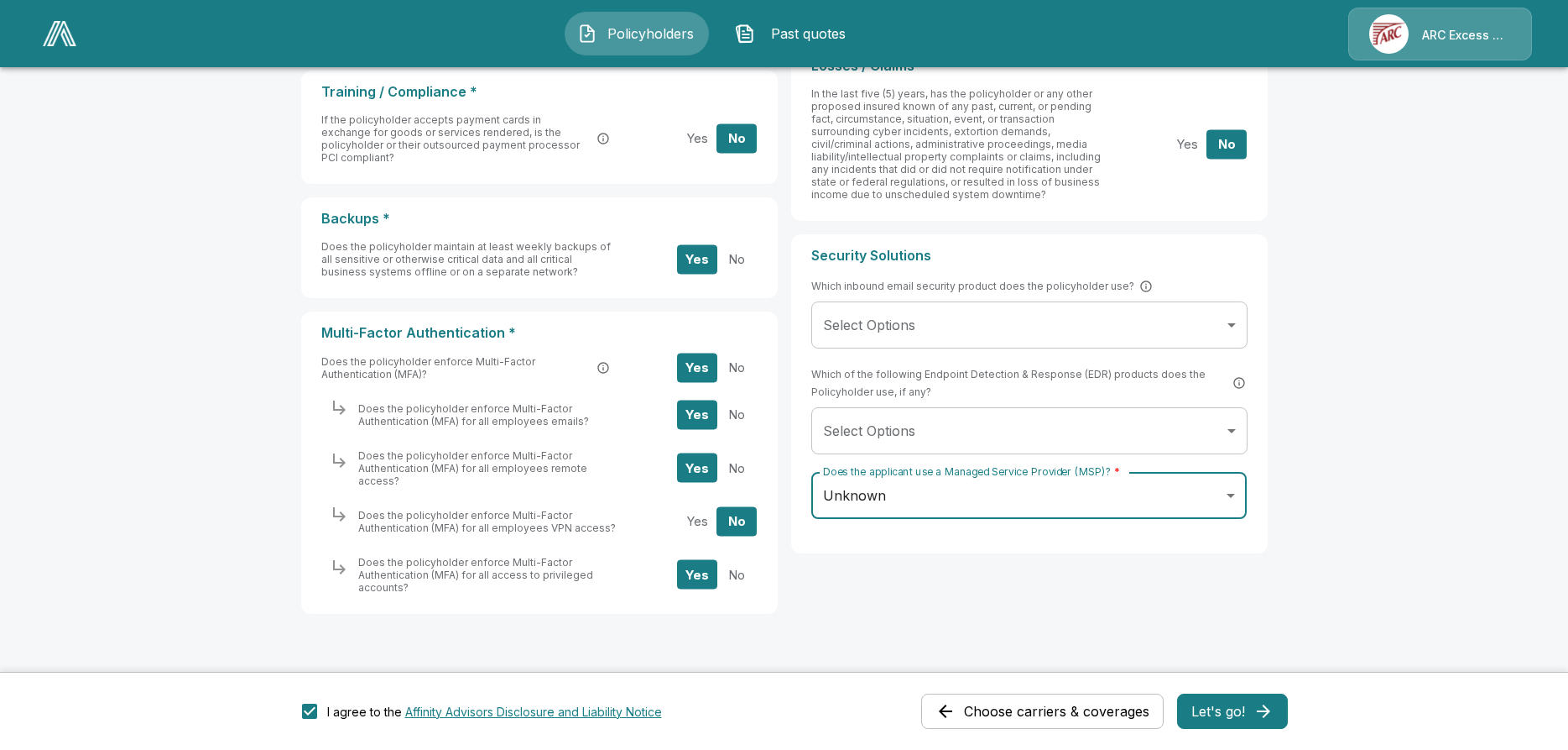
click at [1237, 711] on button "Let's go!" at bounding box center [1232, 710] width 111 height 35
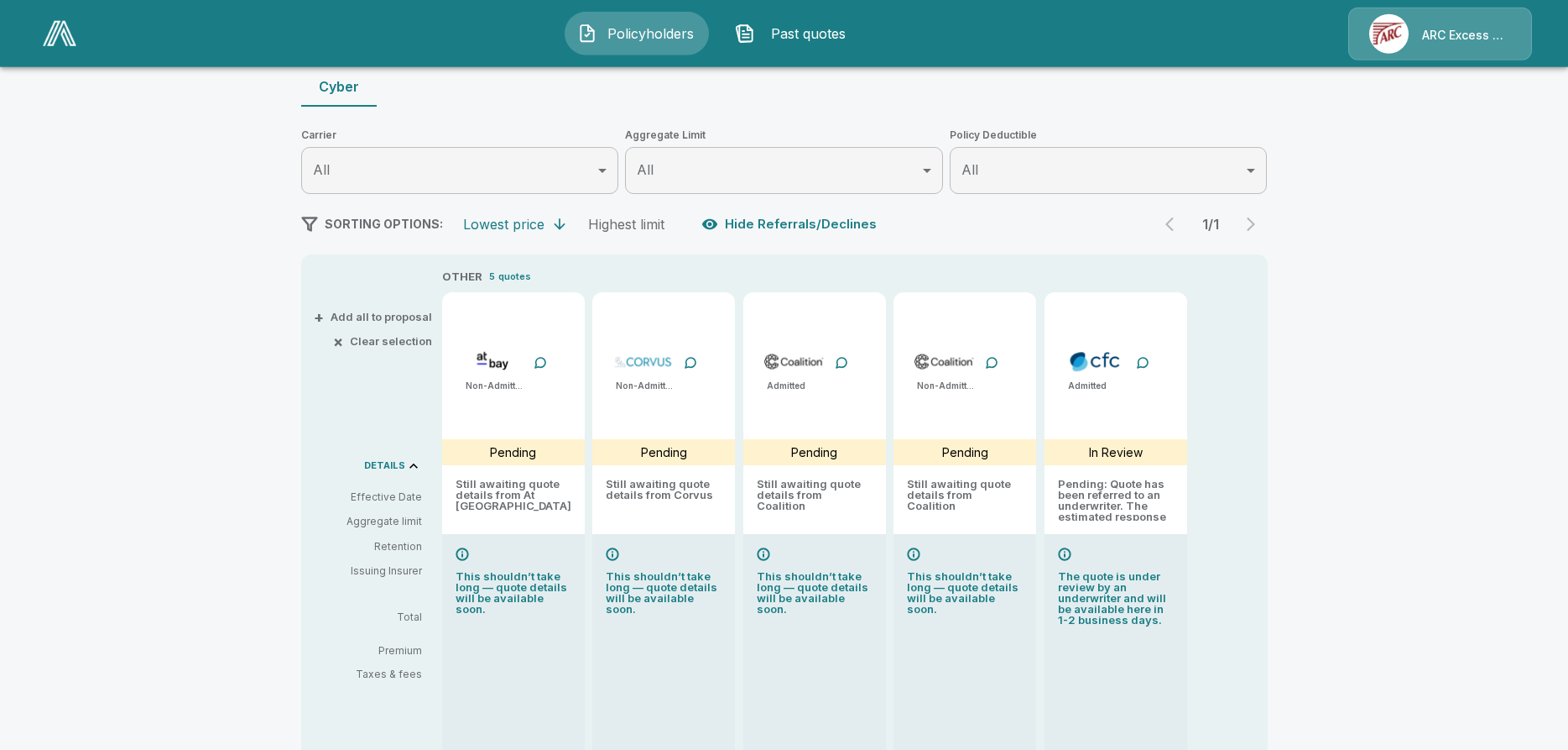
scroll to position [204, 0]
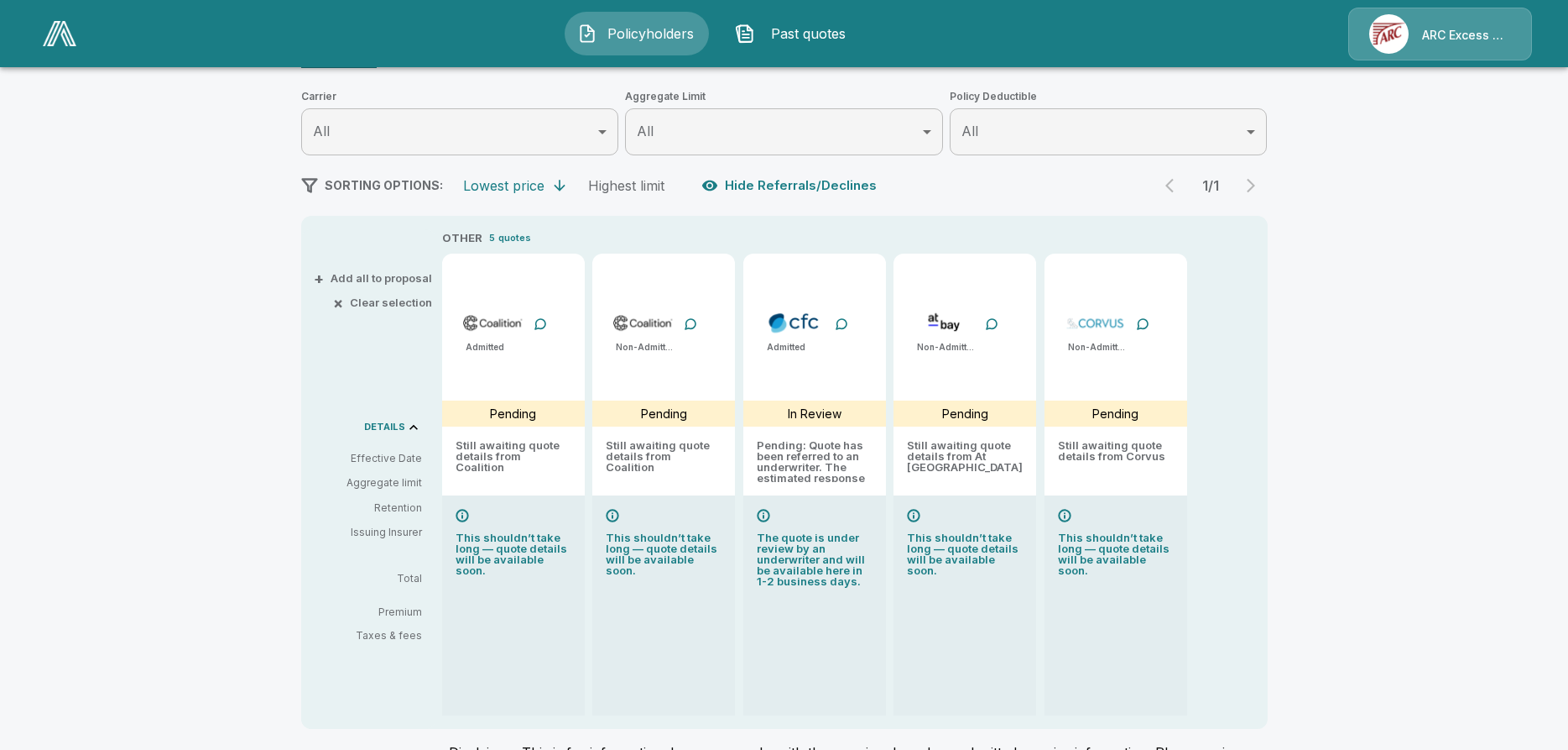
type input "*******"
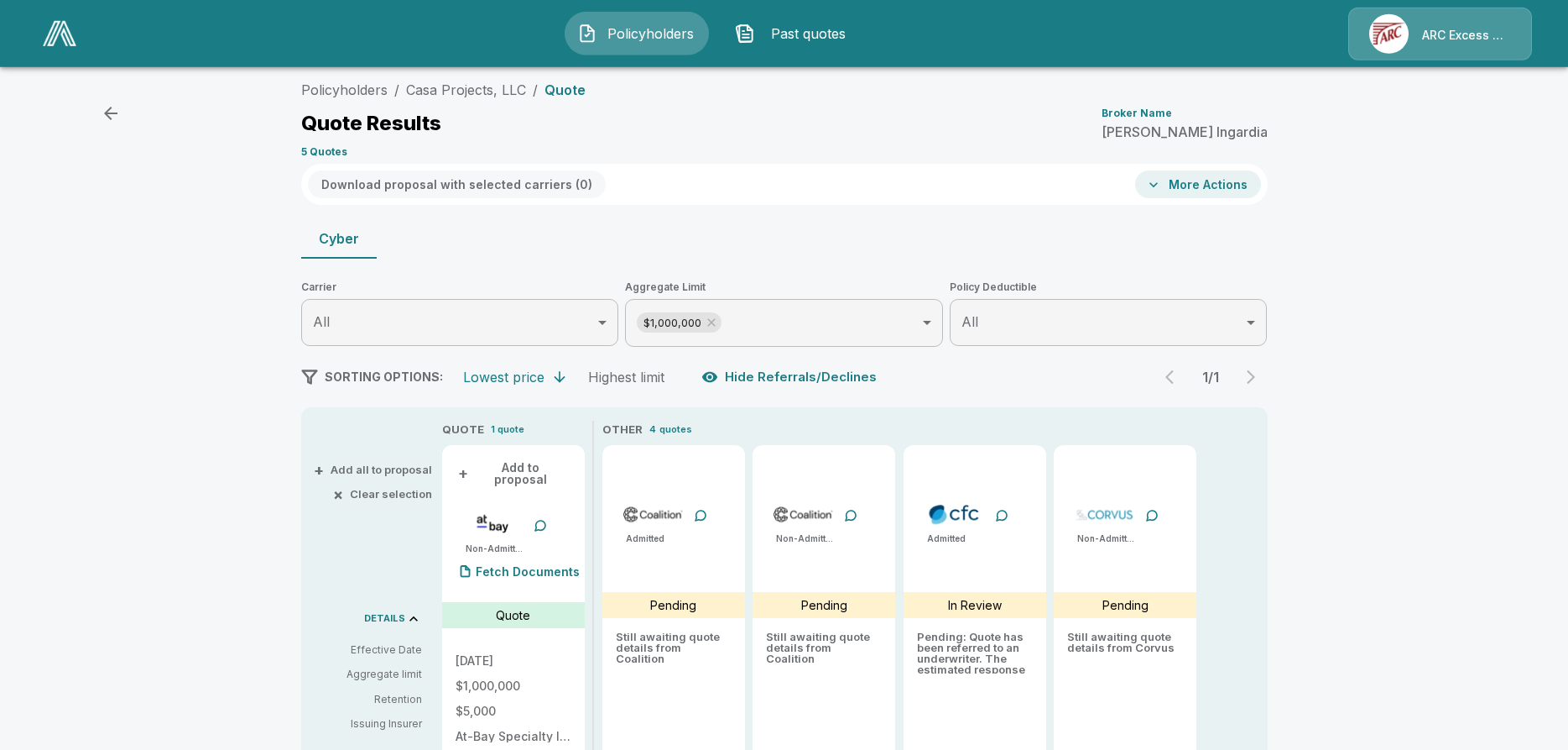
scroll to position [0, 0]
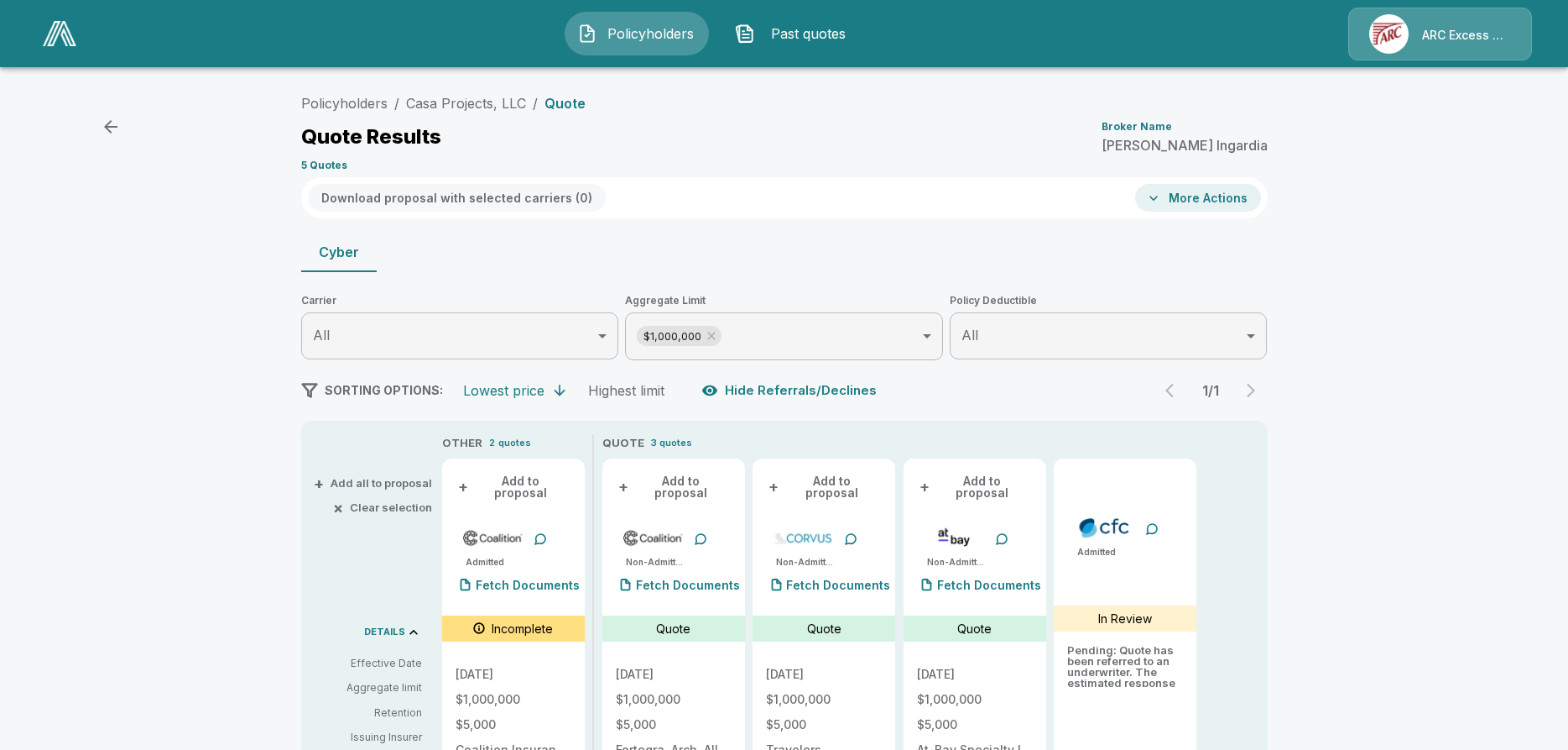
click at [1162, 194] on icon "button" at bounding box center [1154, 199] width 17 height 17
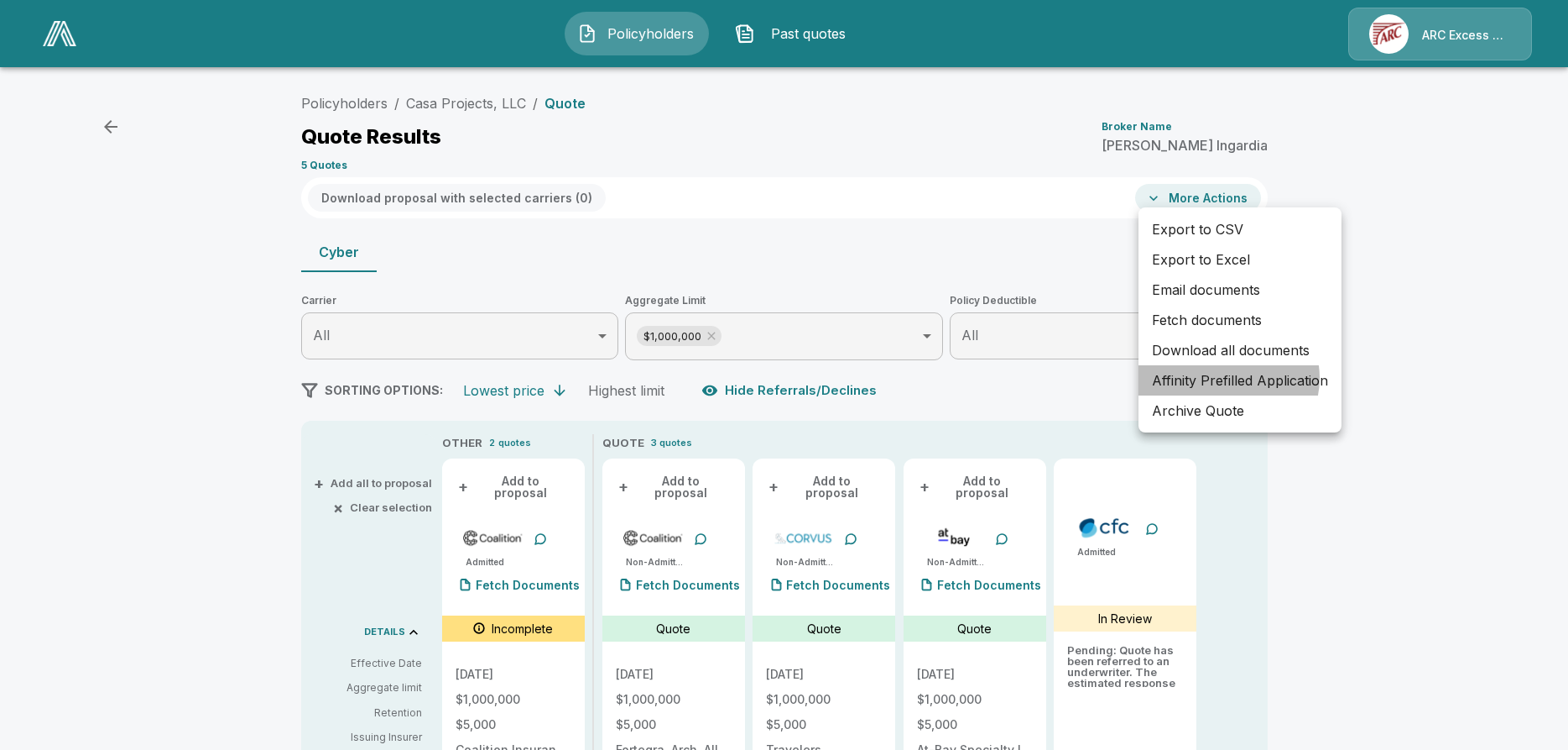
click at [1228, 366] on li "Affinity Prefilled Application" at bounding box center [1240, 380] width 203 height 30
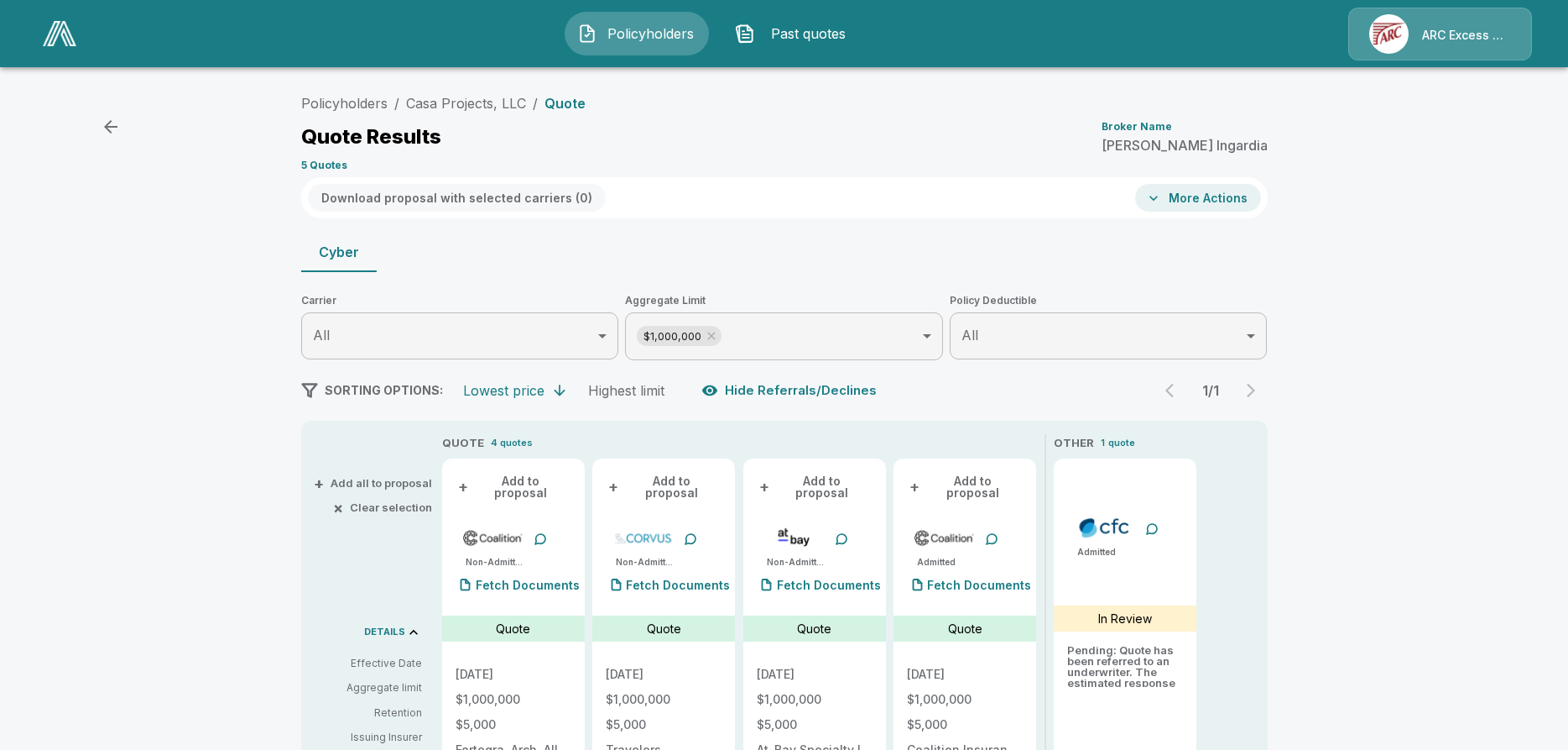
click at [1224, 200] on button "More Actions" at bounding box center [1198, 198] width 126 height 28
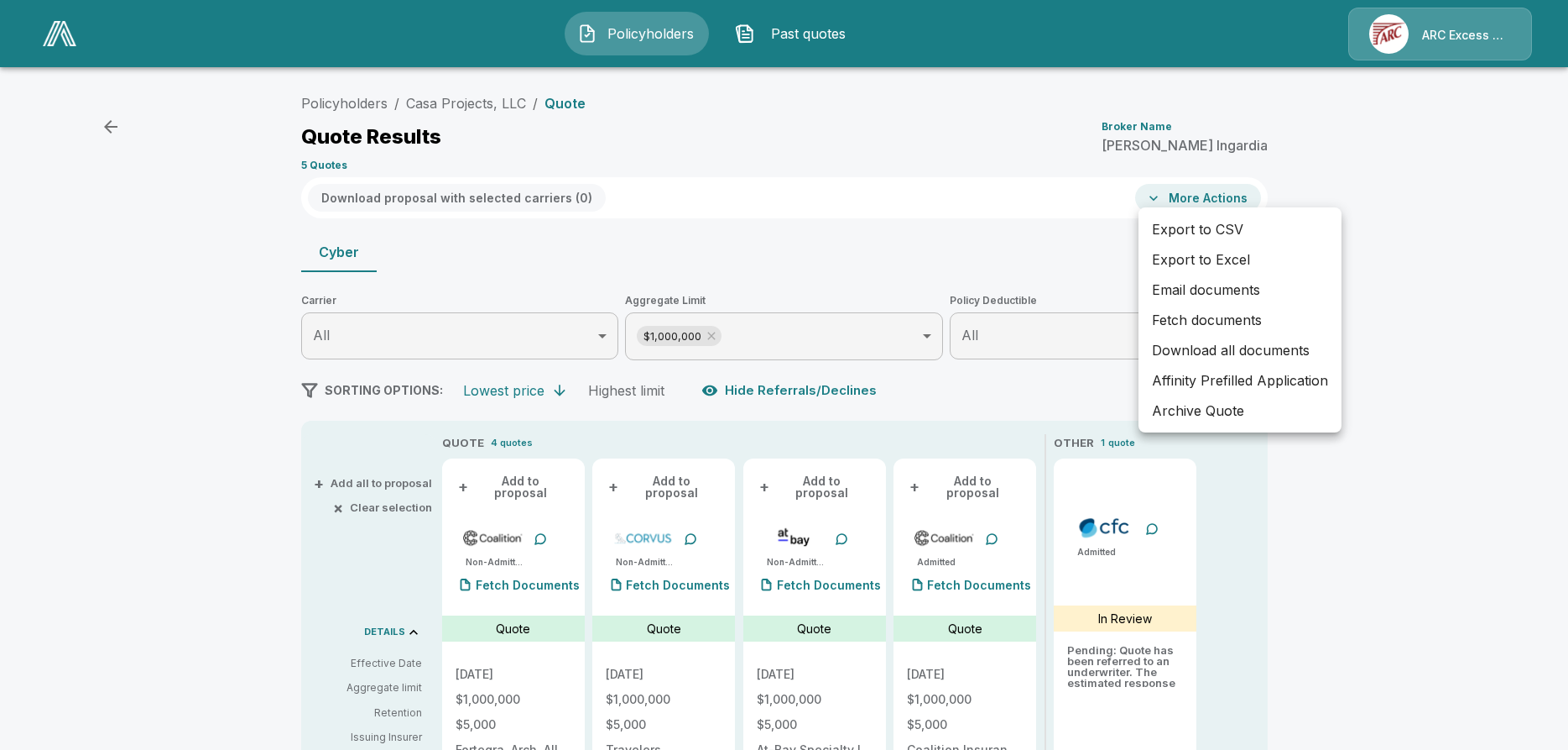
click at [195, 561] on div at bounding box center [784, 375] width 1568 height 750
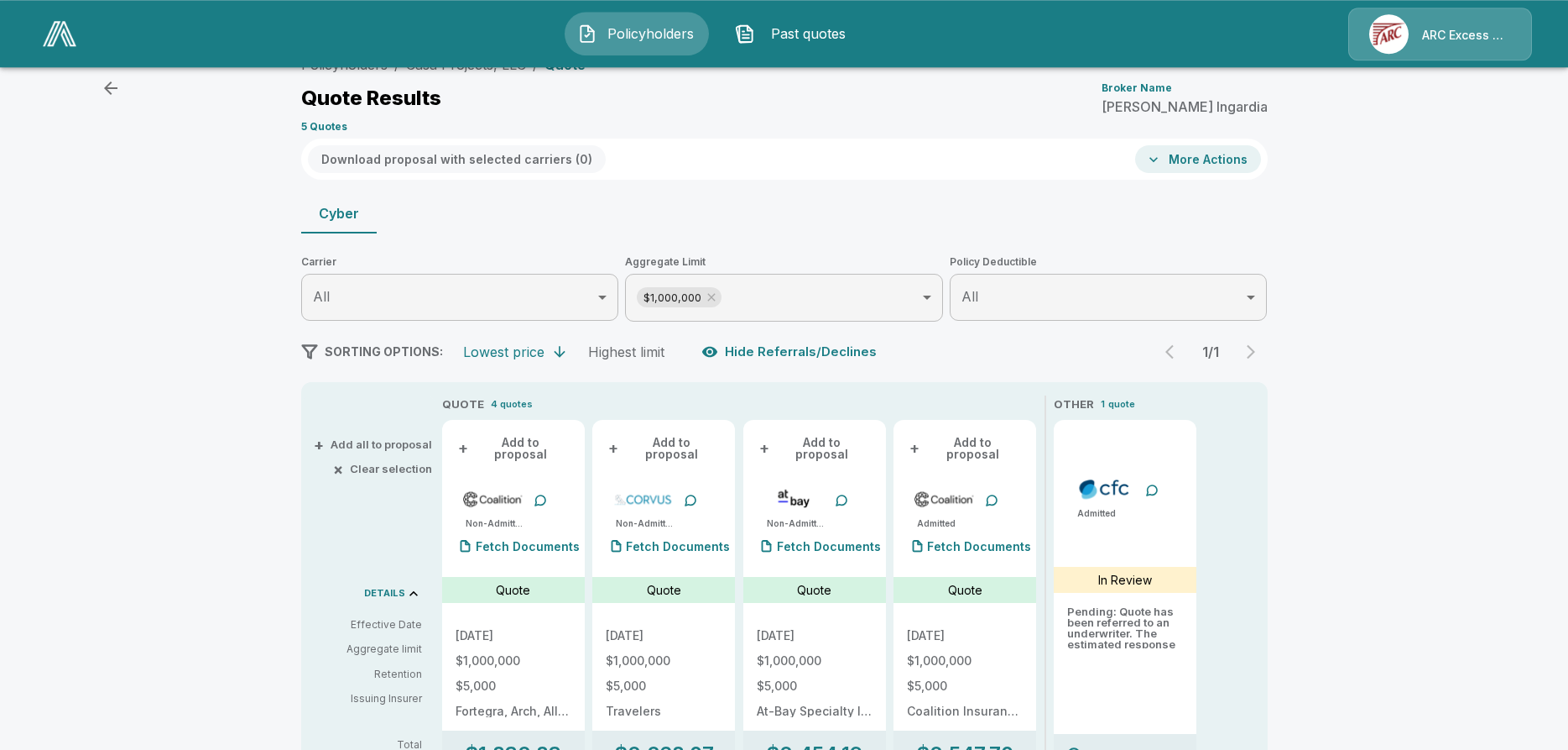
scroll to position [71, 0]
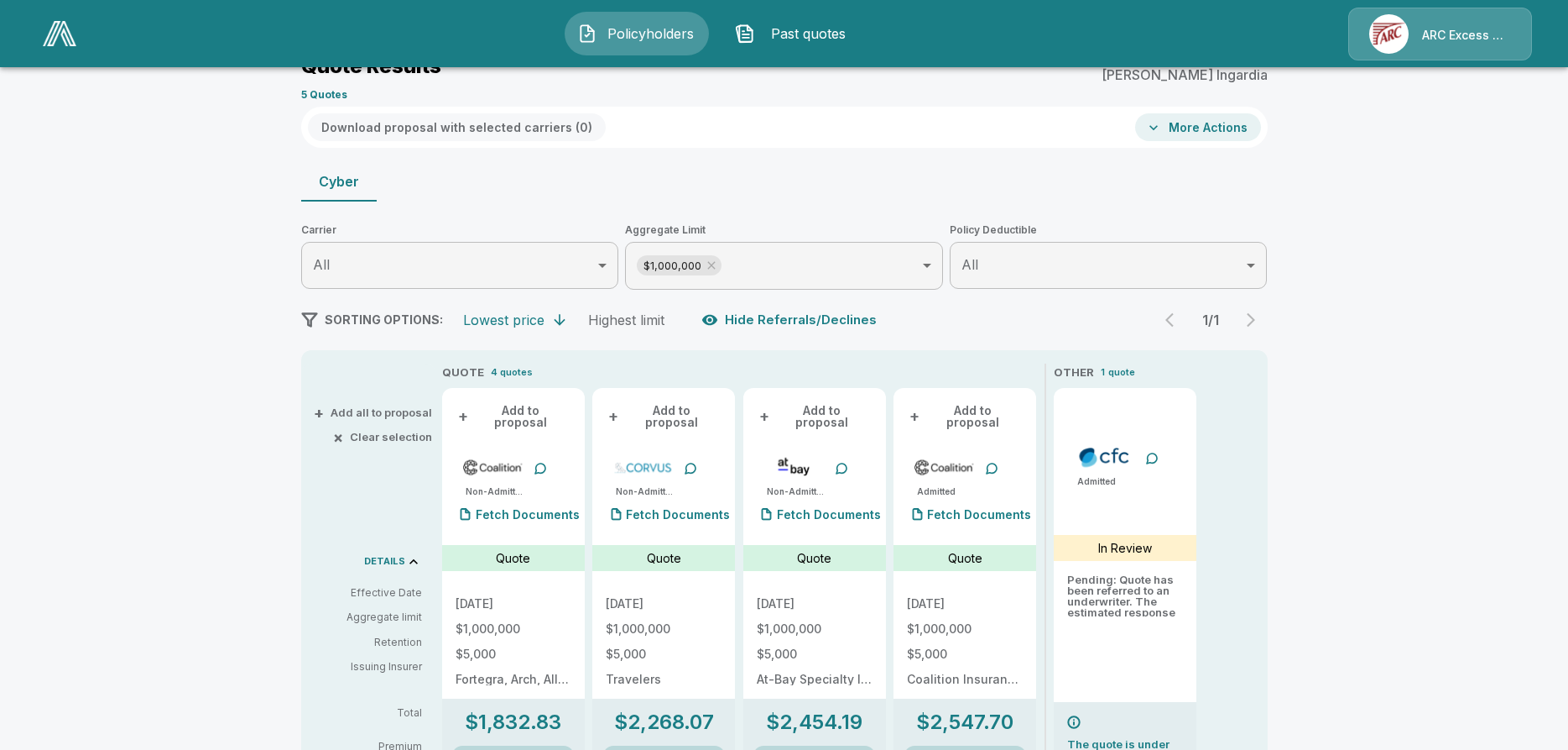
click at [522, 402] on button "+ Add to proposal" at bounding box center [513, 416] width 116 height 30
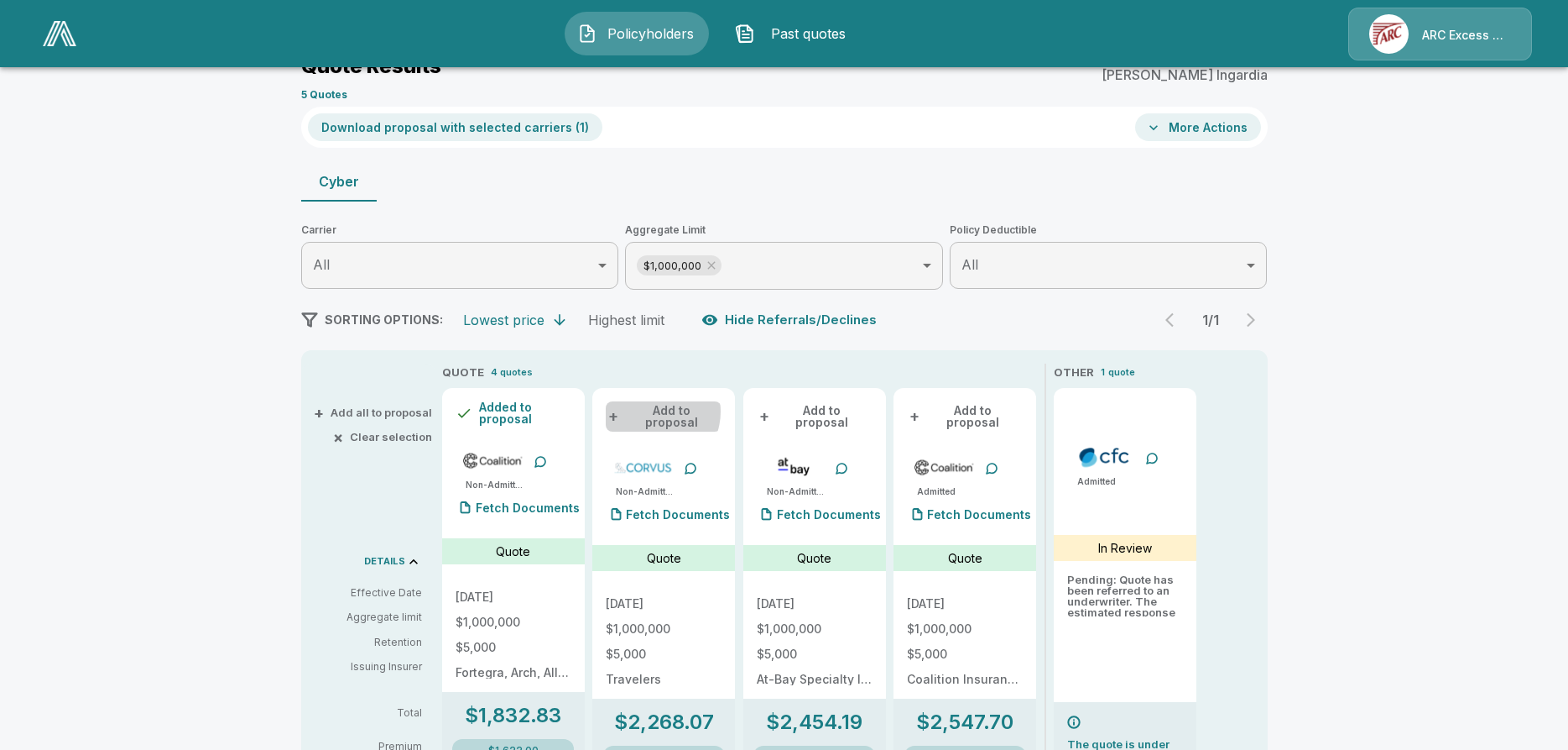
click at [652, 403] on button "+ Add to proposal" at bounding box center [664, 416] width 116 height 30
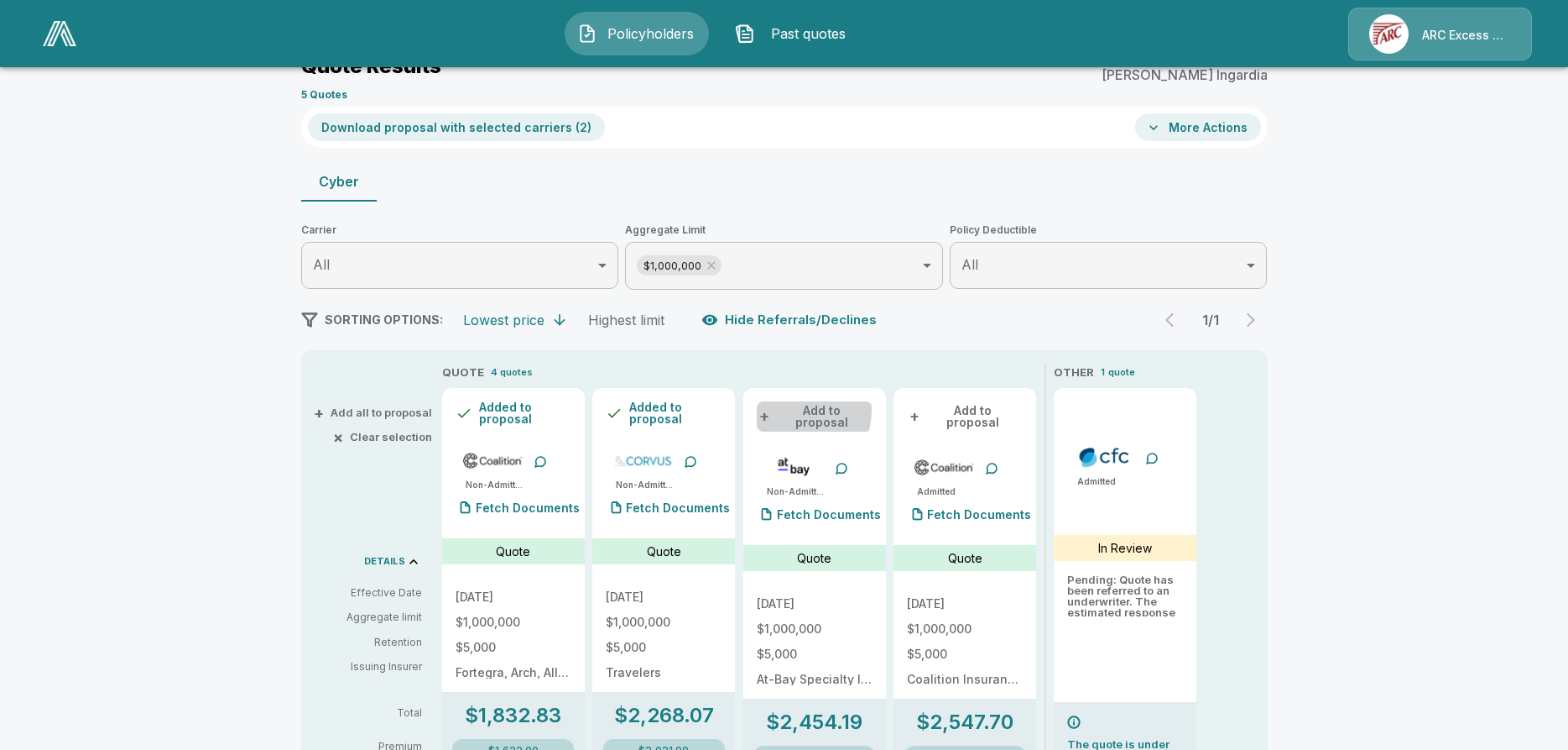
click at [792, 402] on button "+ Add to proposal" at bounding box center [814, 416] width 116 height 30
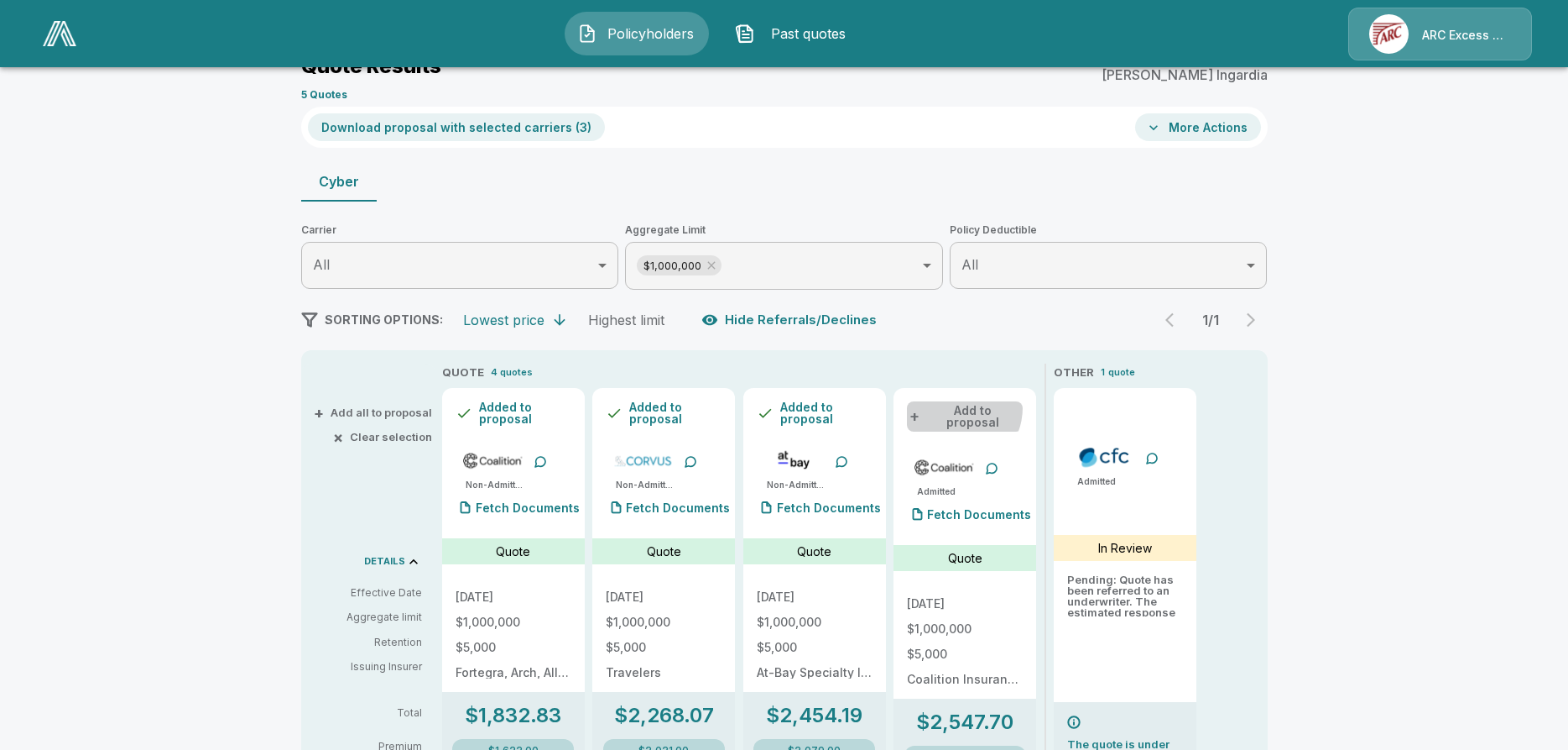
click at [955, 402] on button "+ Add to proposal" at bounding box center [965, 416] width 116 height 30
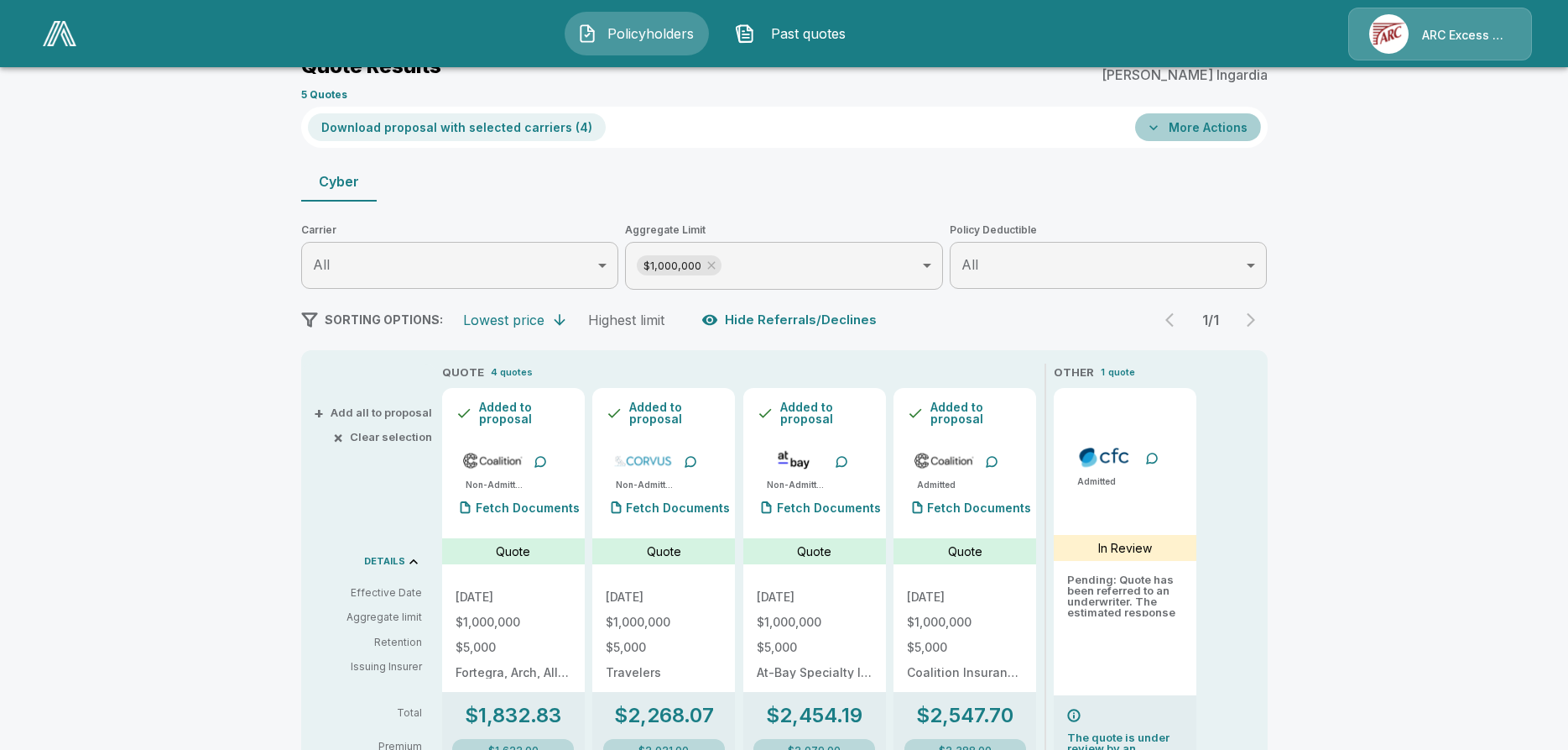
click at [1190, 118] on button "More Actions" at bounding box center [1198, 127] width 126 height 28
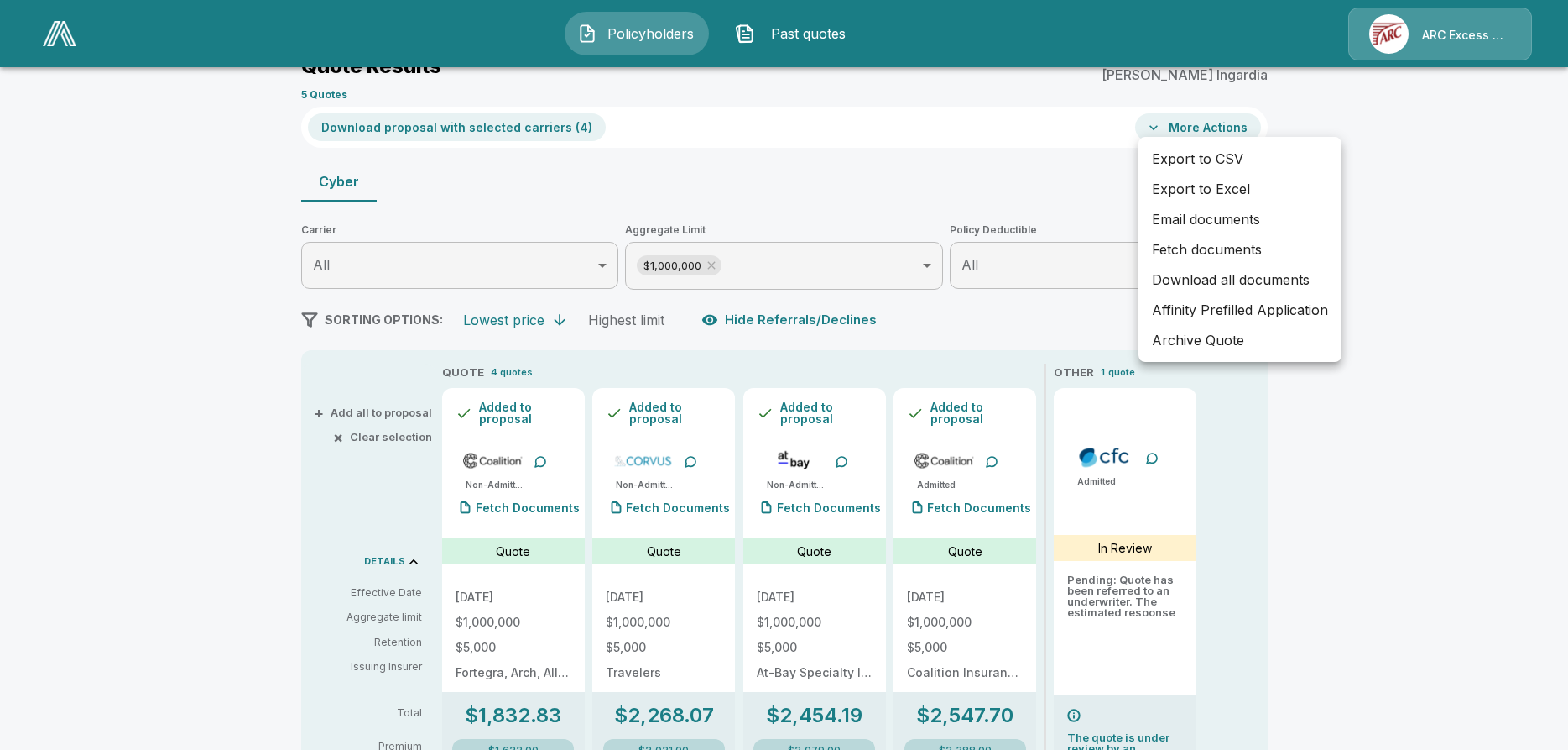
click at [1406, 470] on div at bounding box center [784, 375] width 1568 height 750
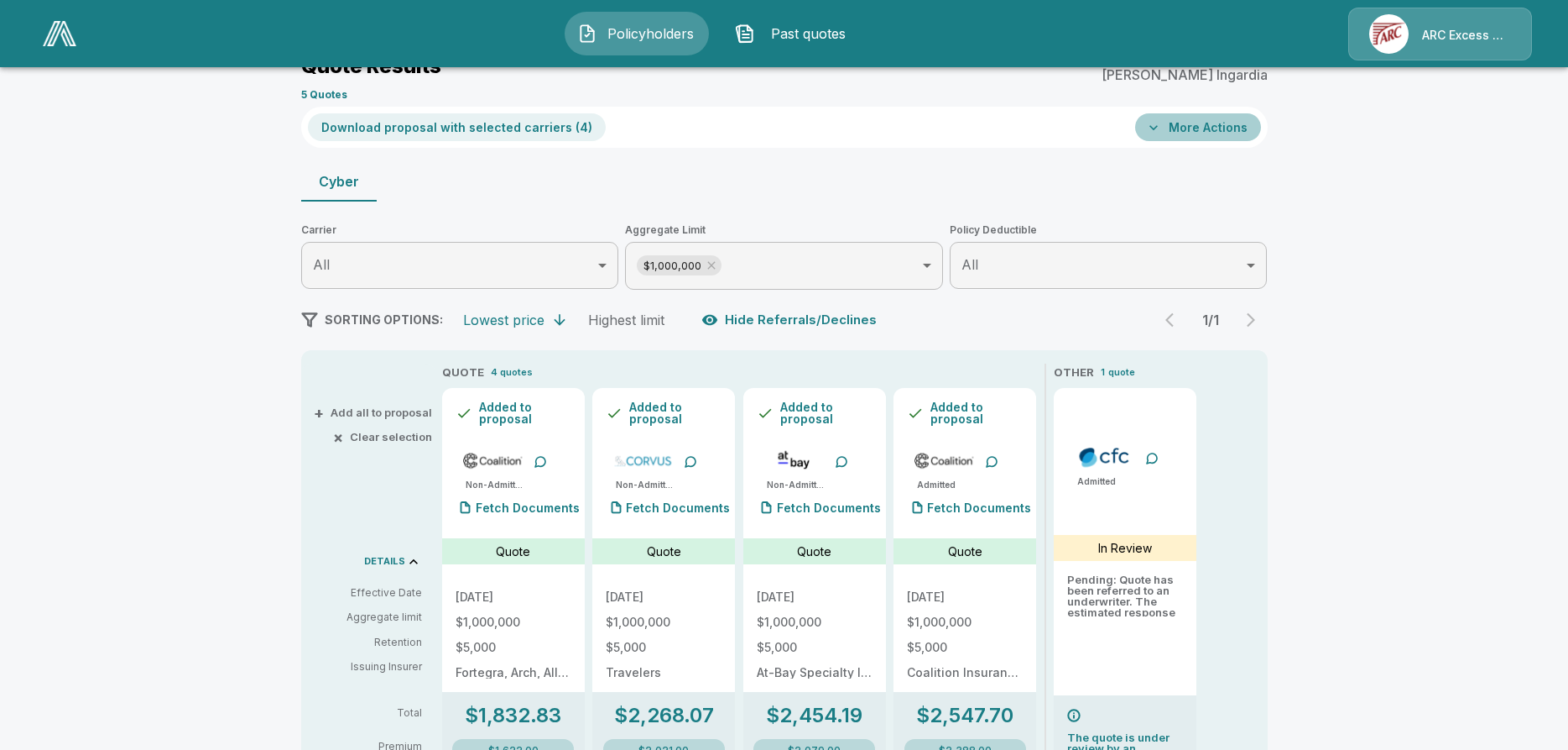
click at [1205, 123] on button "More Actions" at bounding box center [1198, 127] width 126 height 28
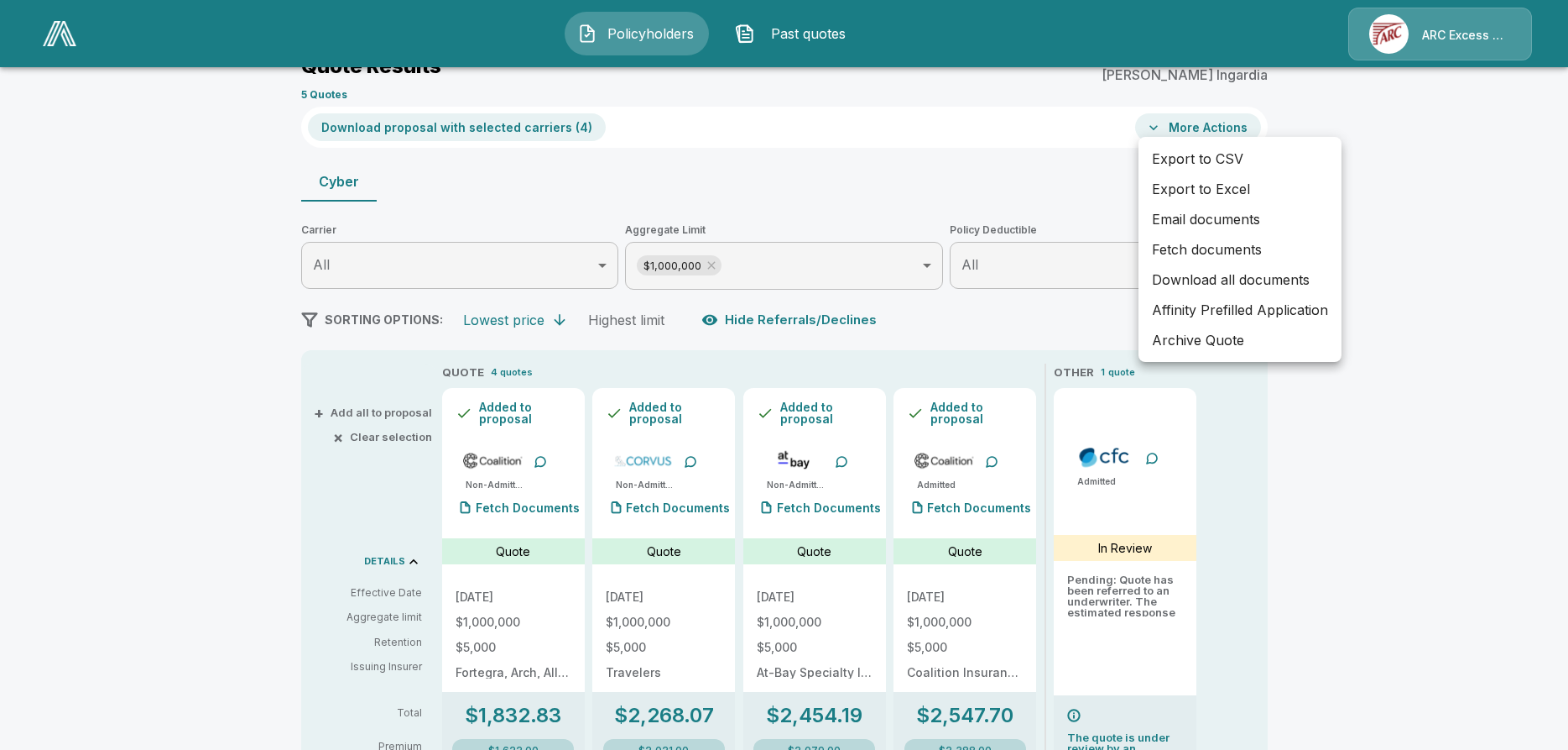
click at [499, 118] on div at bounding box center [784, 375] width 1568 height 750
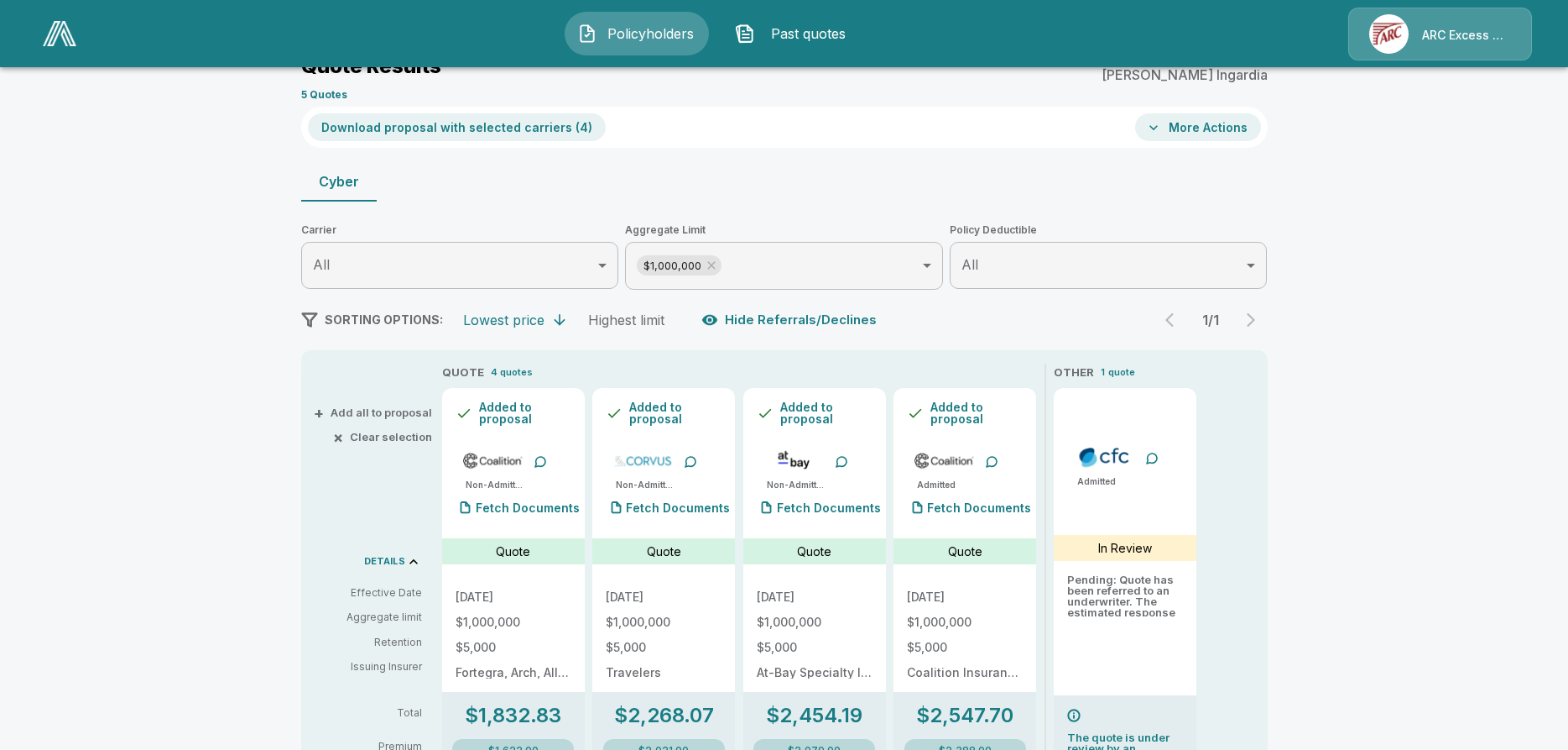
click at [507, 125] on button "Download proposal with selected carriers ( 4 )" at bounding box center [456, 127] width 297 height 28
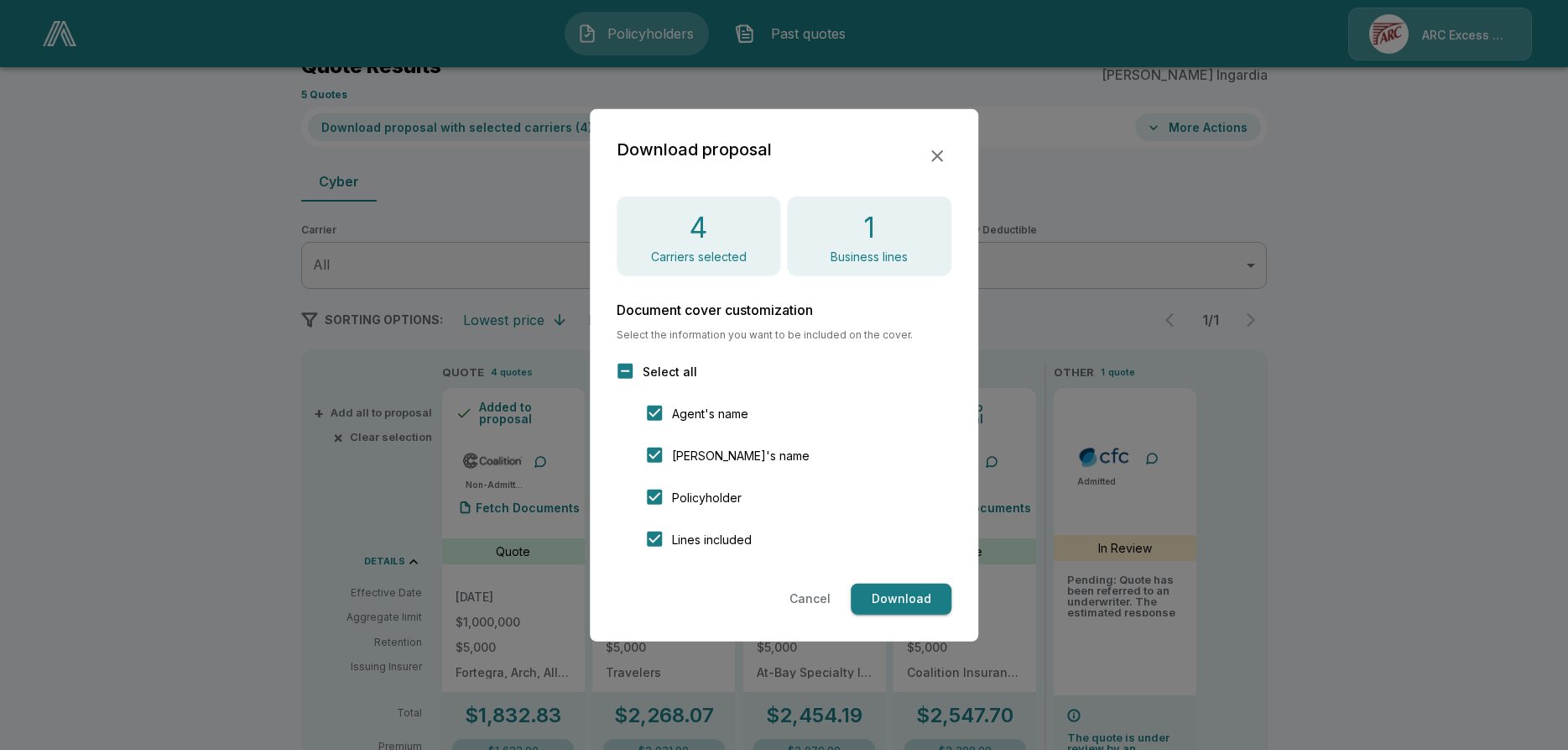
click at [909, 583] on button "Download" at bounding box center [901, 599] width 101 height 31
click at [815, 583] on button "Cancel" at bounding box center [810, 599] width 54 height 31
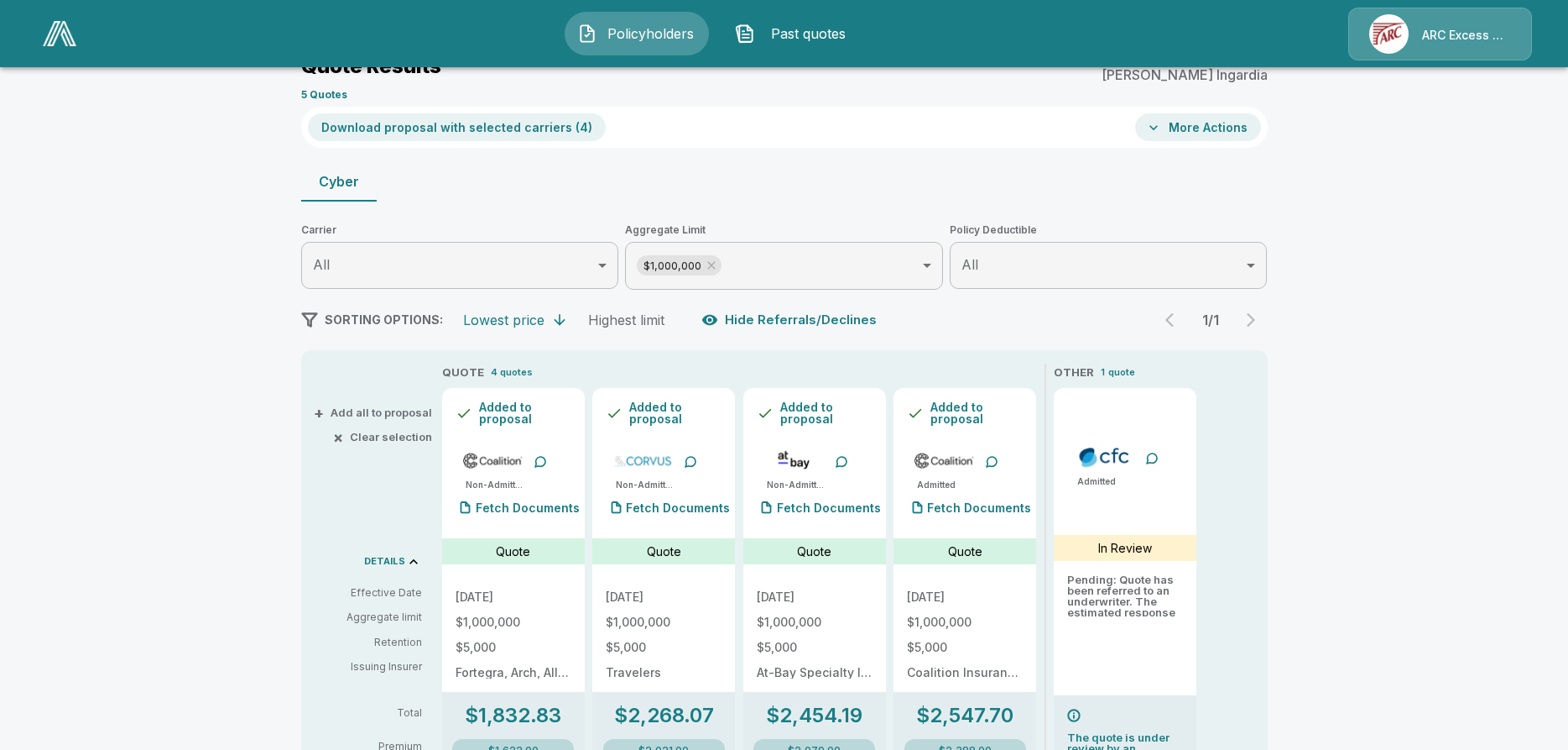
scroll to position [0, 0]
